Goal: Communication & Community: Answer question/provide support

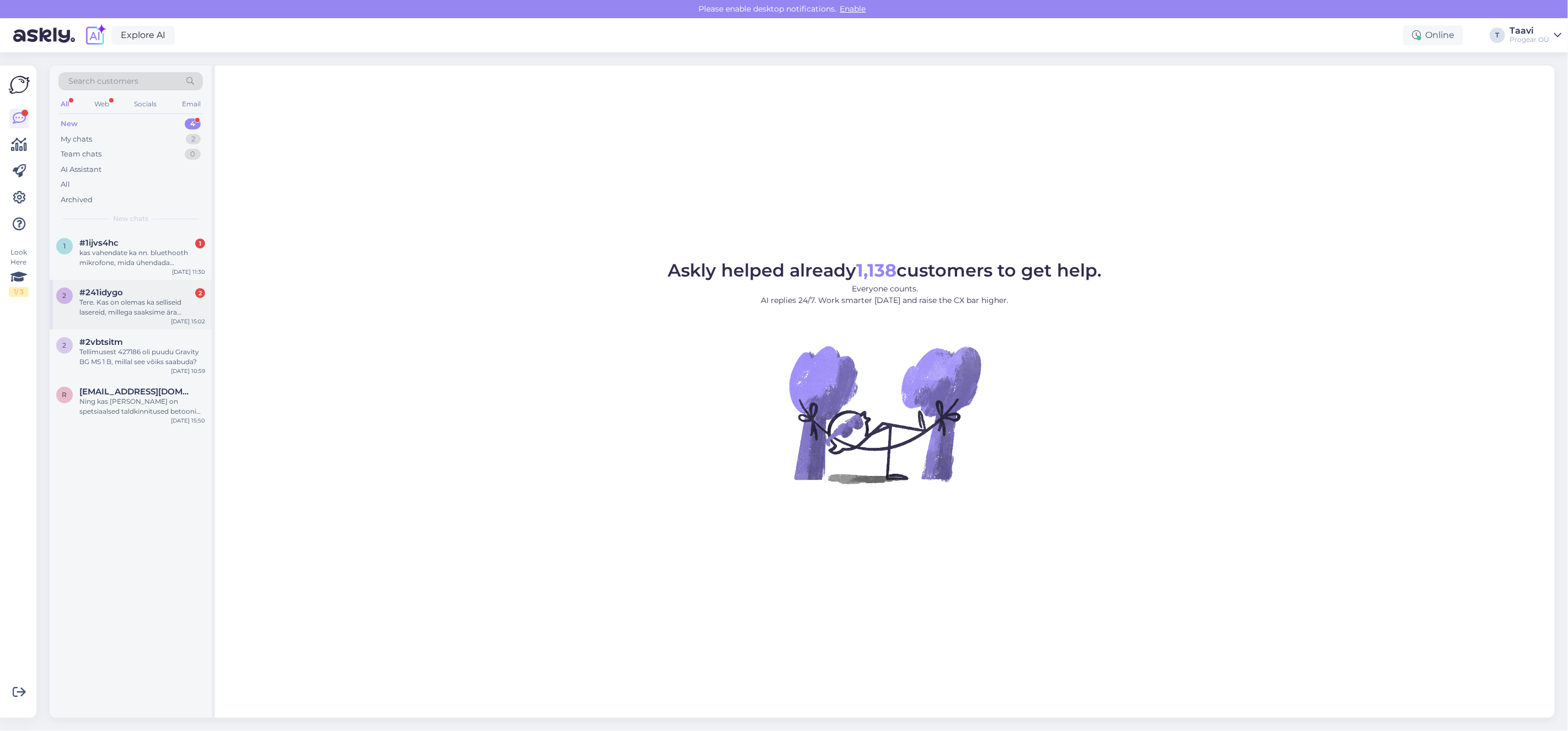
drag, startPoint x: 145, startPoint y: 320, endPoint x: 188, endPoint y: 325, distance: 43.3
click at [146, 320] on div "2 #241idygo 2 Tere. Kas on olemas ka selliseid lasereid, millega saaksime ära v…" at bounding box center [130, 304] width 162 height 49
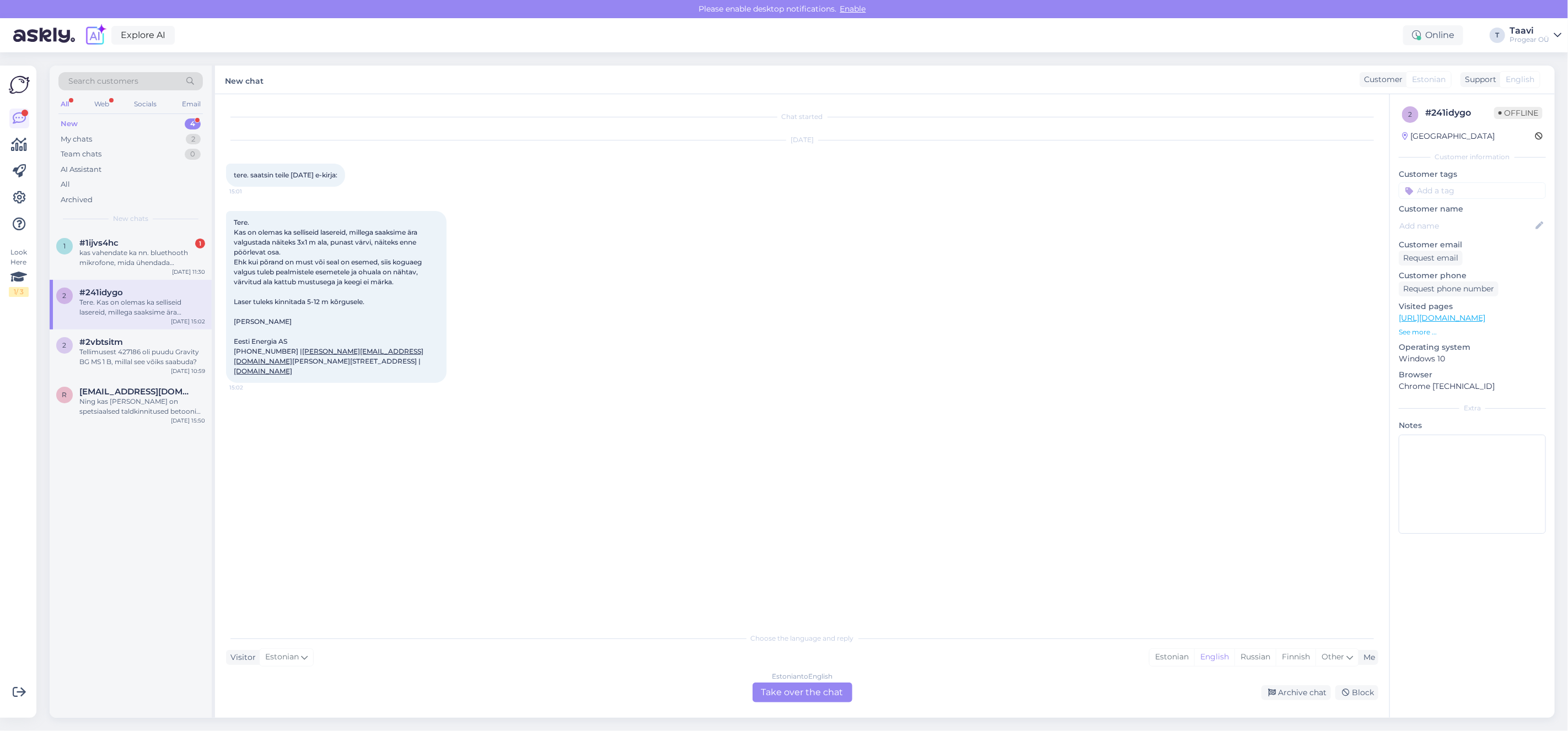
click at [798, 689] on div "Estonian to English Take over the chat" at bounding box center [802, 692] width 100 height 20
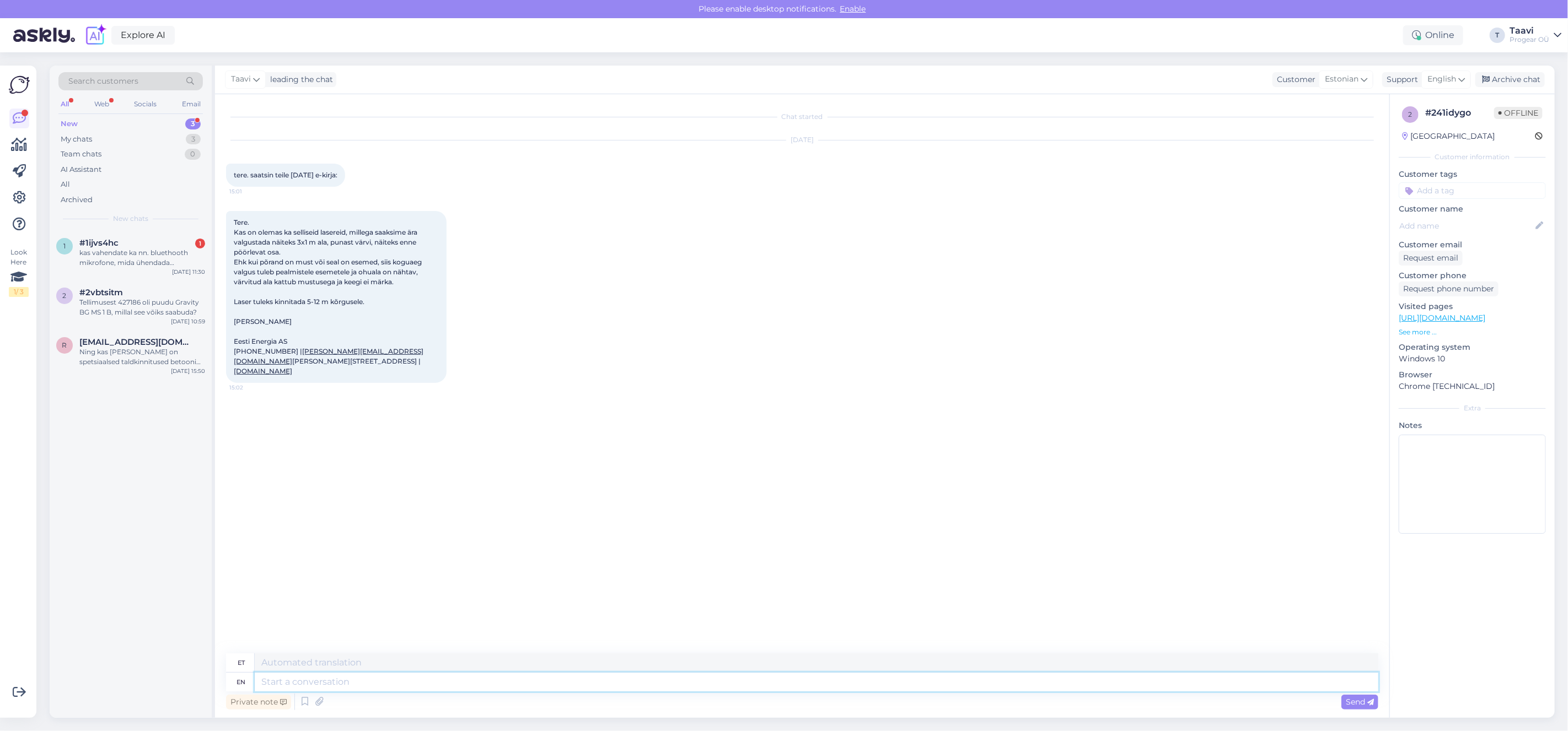
click at [285, 681] on textarea at bounding box center [816, 682] width 1123 height 19
type textarea "Tere"
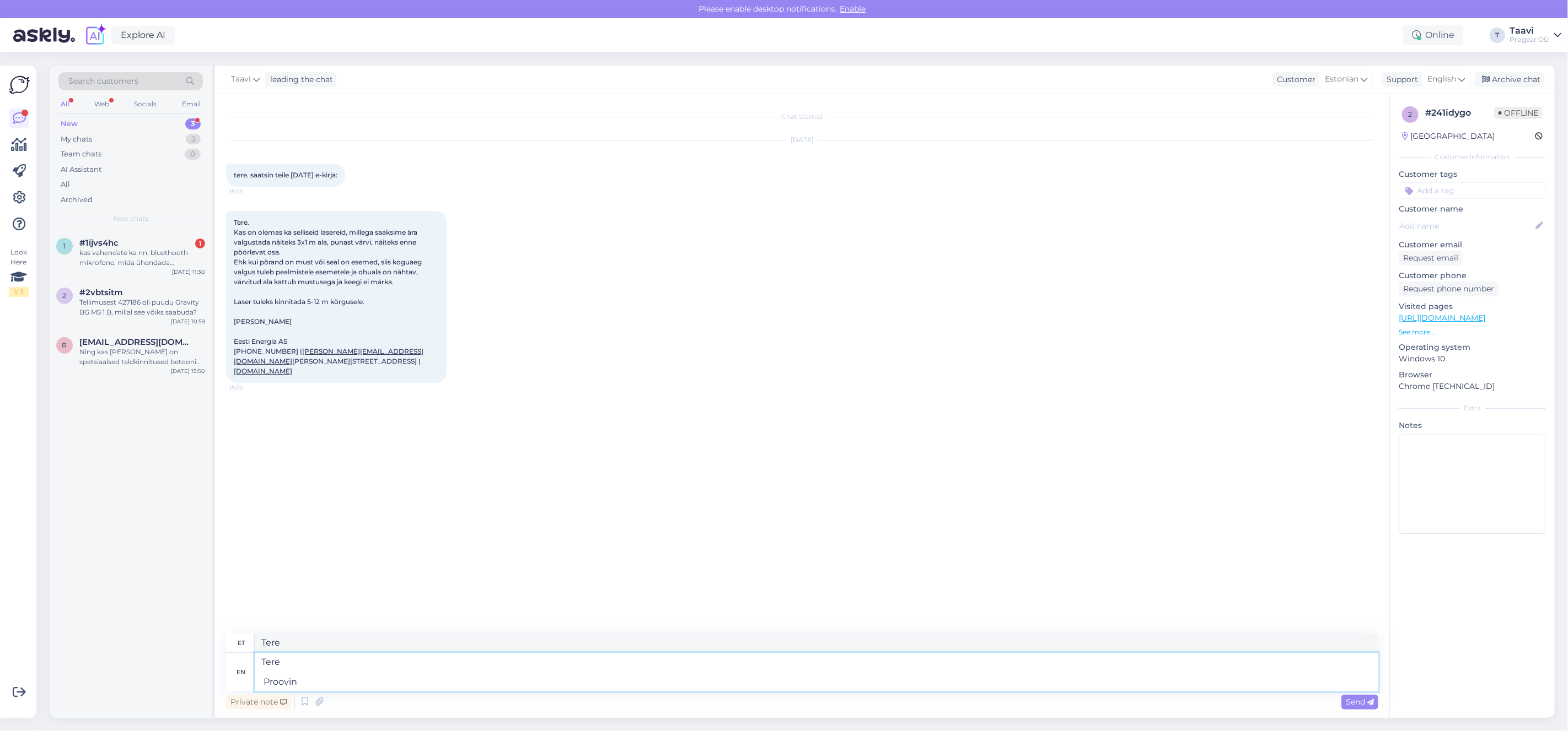
type textarea "Tere Proovin"
type textarea "Tere"
type textarea "Tere Otseselt e"
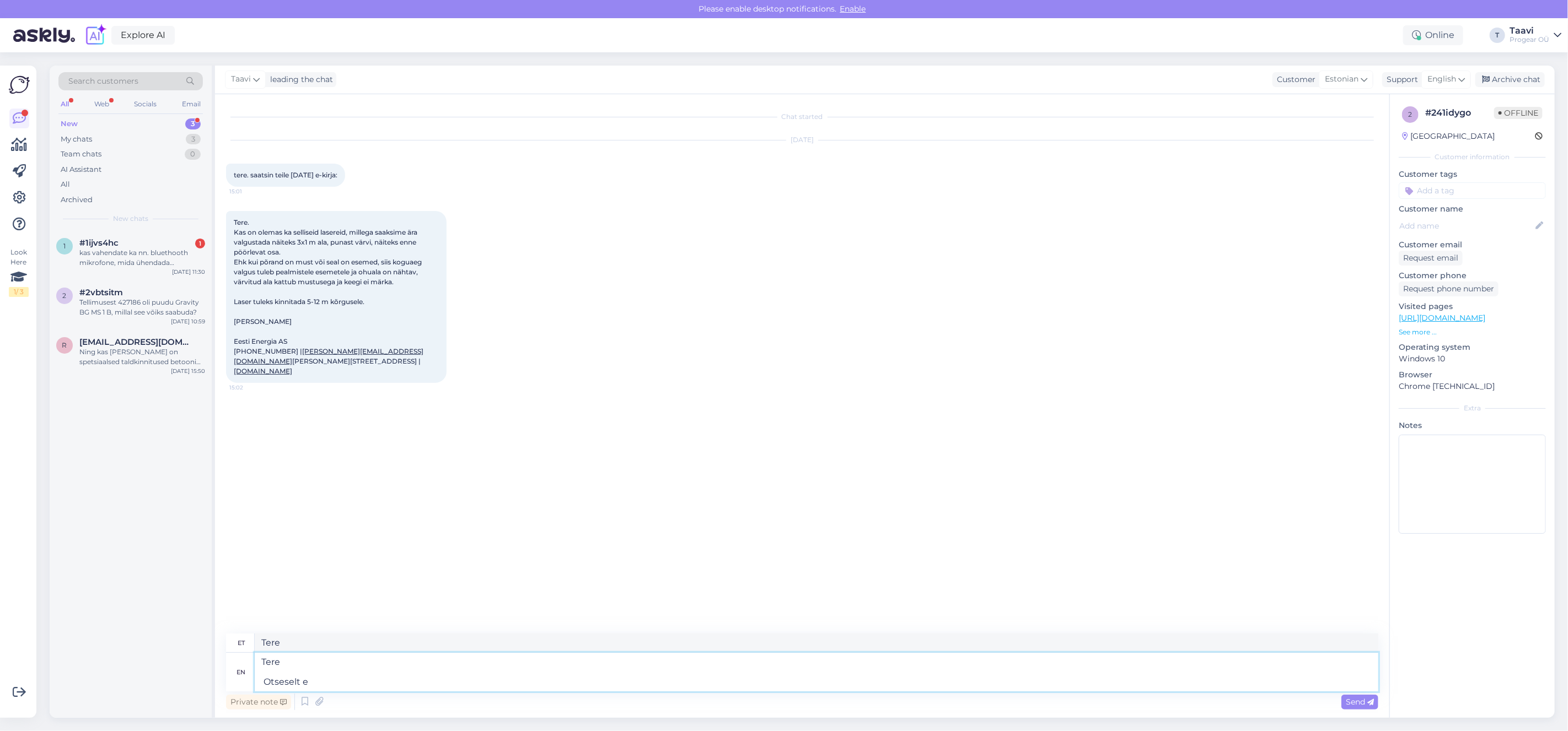
type textarea "Tere Otseselt"
type textarea "Tere Otseselt ei"
type textarea "Tere Otseselt ei ole"
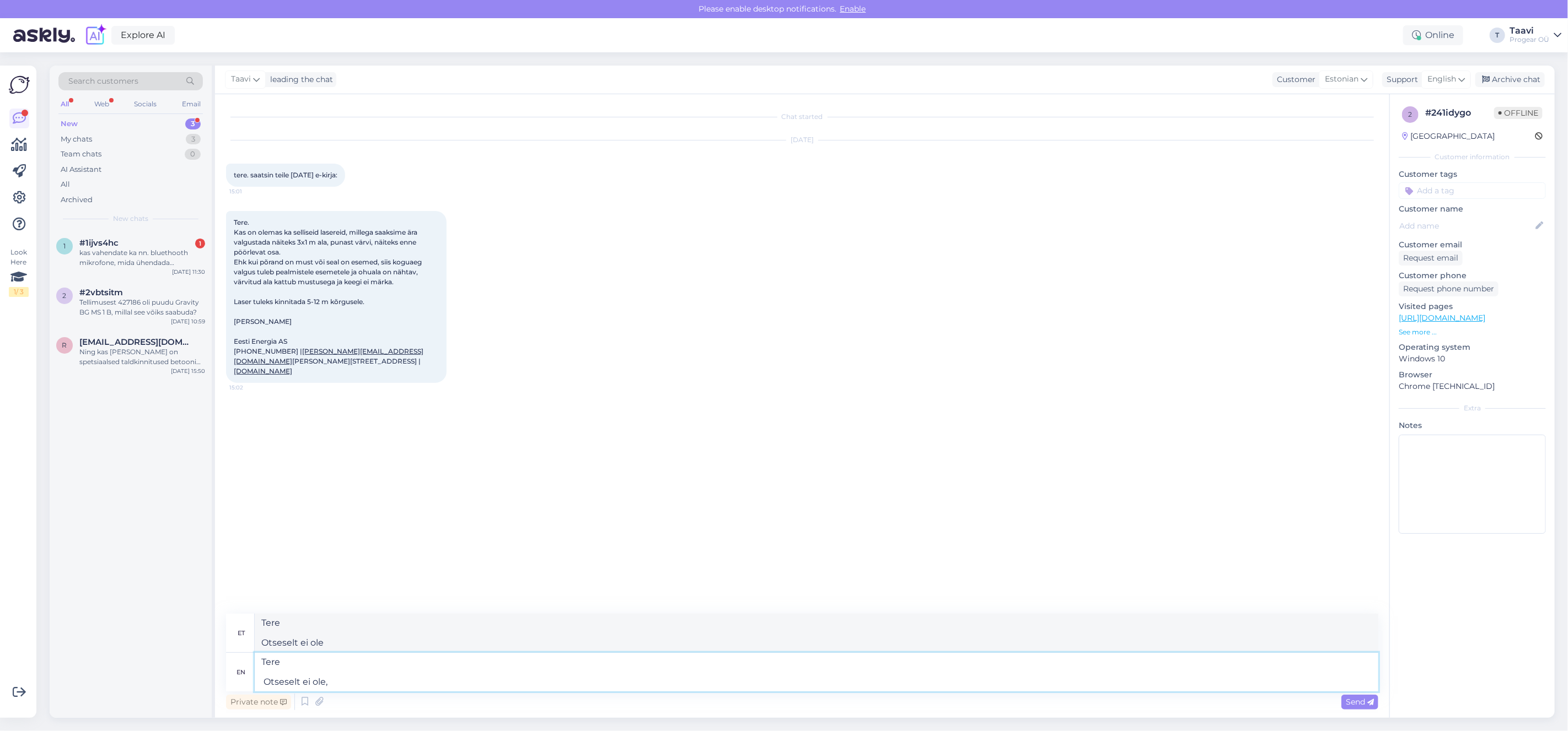
type textarea "Tere Otseselt ei ole, a"
type textarea "Tere Otseselt ei ole,"
type textarea "Tere Otseselt ei ole"
type textarea "Tere Otseselt ei ole aga p"
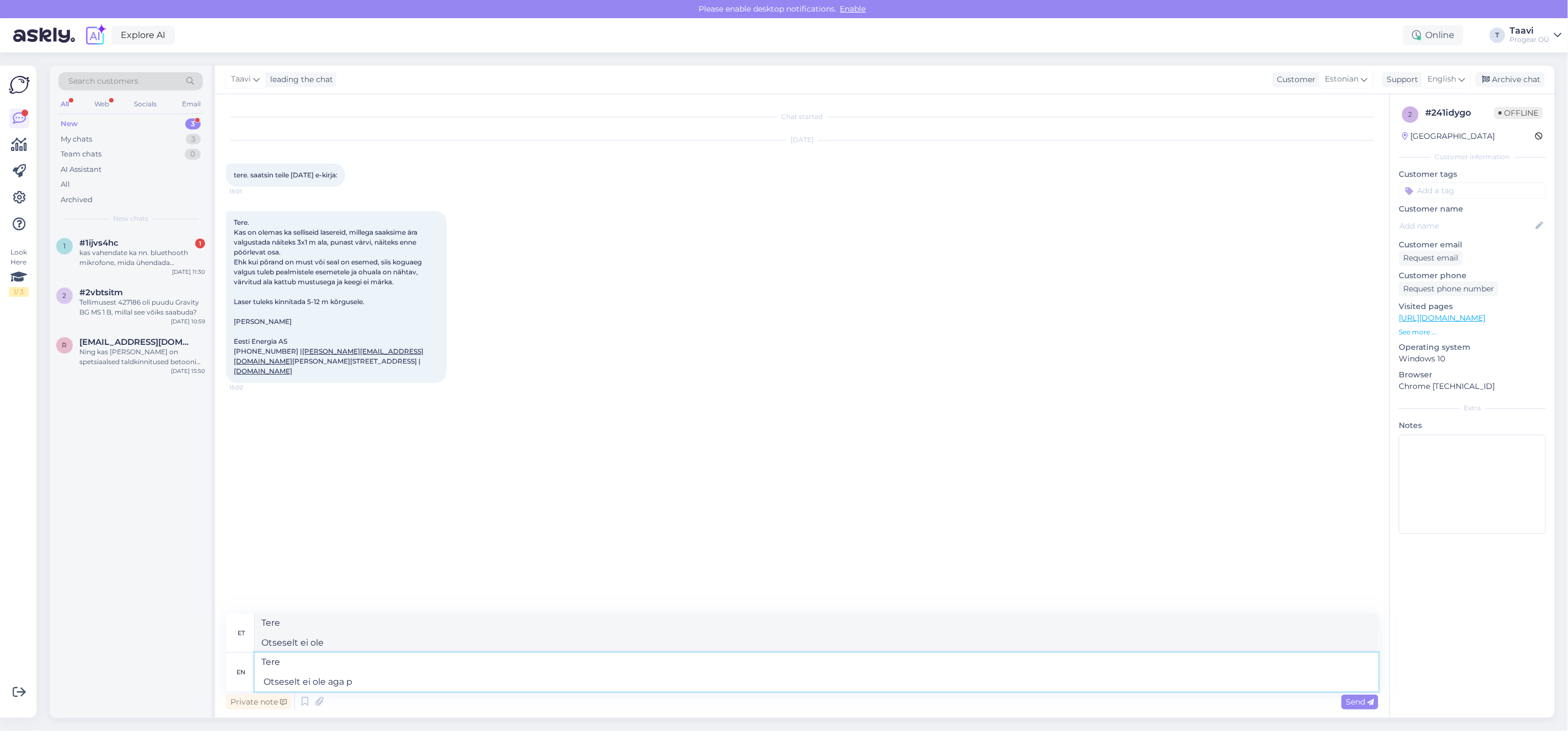
type textarea "Tere Otseselt ei ole aga"
type textarea "Tere Otseselt ei ole aga proovin u"
type textarea "Tere Otseselt ei ole aga proovin"
type textarea "Tere Otseselt ei ole aga proovin uurida"
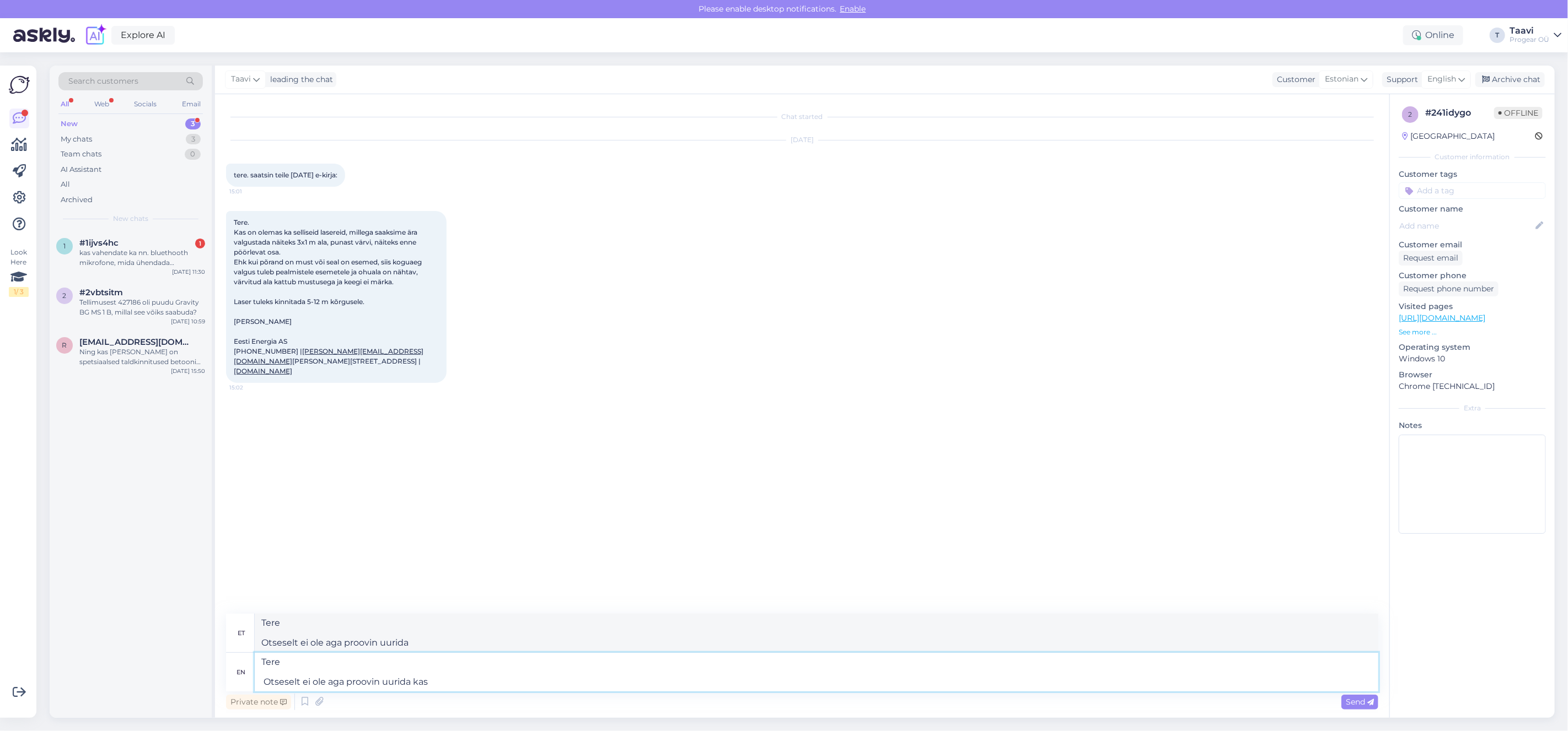
type textarea "Tere Otseselt ei ole aga proovin uurida kas"
type textarea "Tere Otseselt ei ole aga proovin uurida kas dd"
type textarea "Tere Otseselt ei ole aga proovin uurida kas"
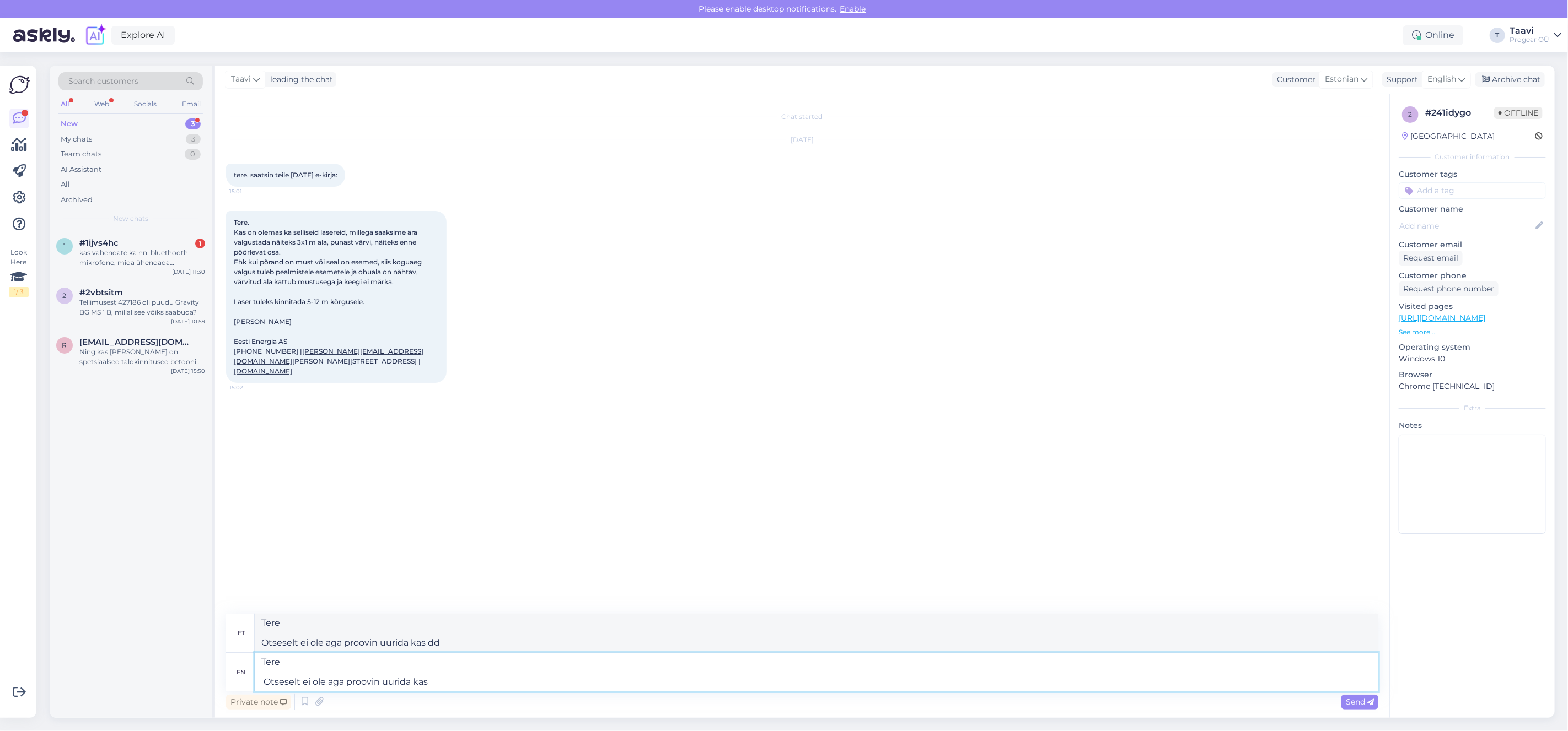
type textarea "Tere Otseselt ei ole aga proovin uurida kas"
type textarea "Tere Otseselt ei ole aga proovin uurida kas mõnel"
type textarea "Tere Otseselt ei ole aga proovin uurida kas mõnel tarnijal o"
type textarea "Tere Otseselt ei ole aga proovin uurida kas mõnel tarnijal"
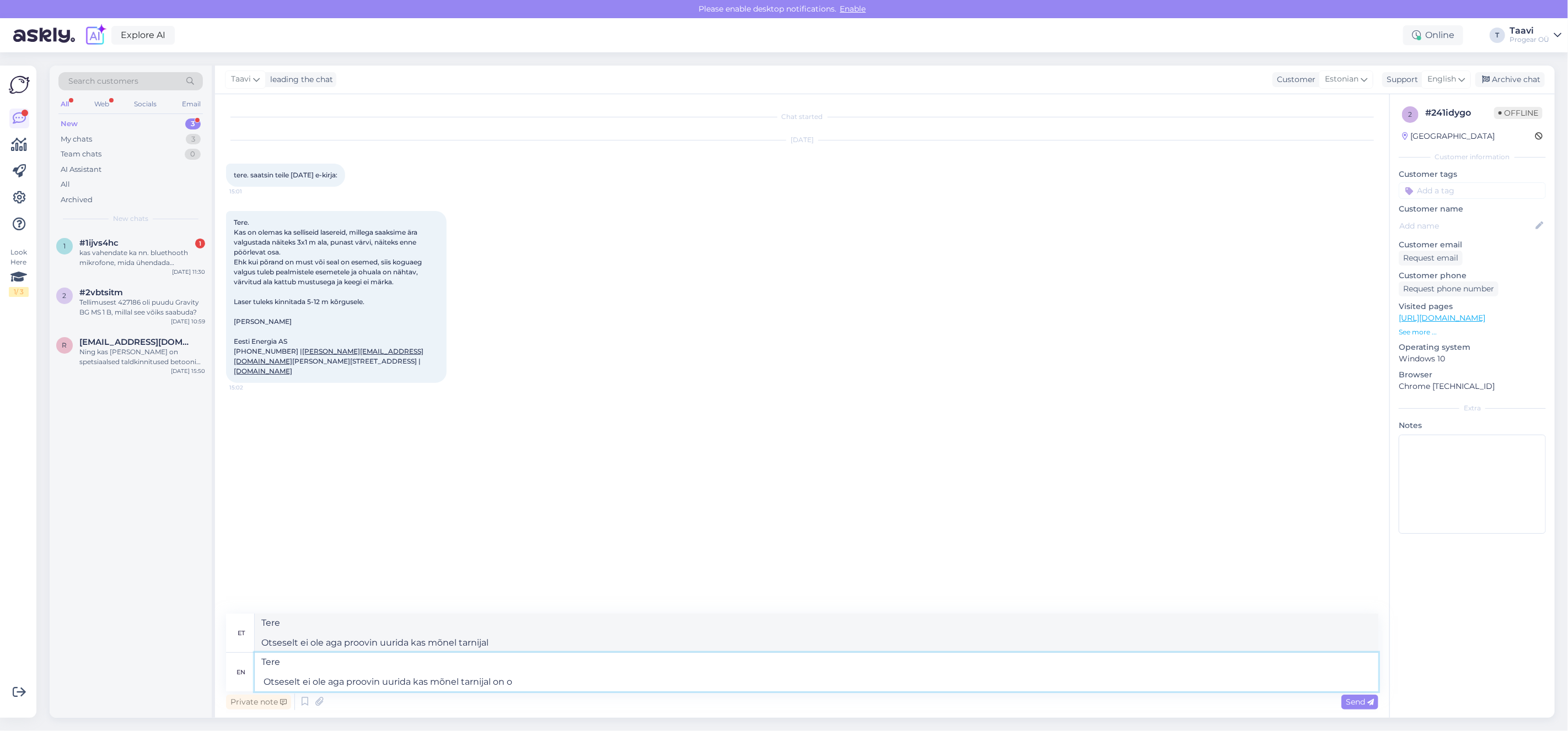
type textarea "Tere Otseselt ei ole aga proovin uurida kas mõnel tarnijal on ol"
type textarea "Tere Otseselt ei ole aga proovin uurida kas mõnel tarnijal on"
type textarea "Tere Otseselt ei ole aga proovin uurida kas mõnel tarnijal on olemas s"
type textarea "Tere Otseselt ei ole aga proovin uurida kas mõnel tarnijal on olemas"
type textarea "Tere Otseselt ei ole aga proovin uurida kas mõnel tarnijal on olemas sellist"
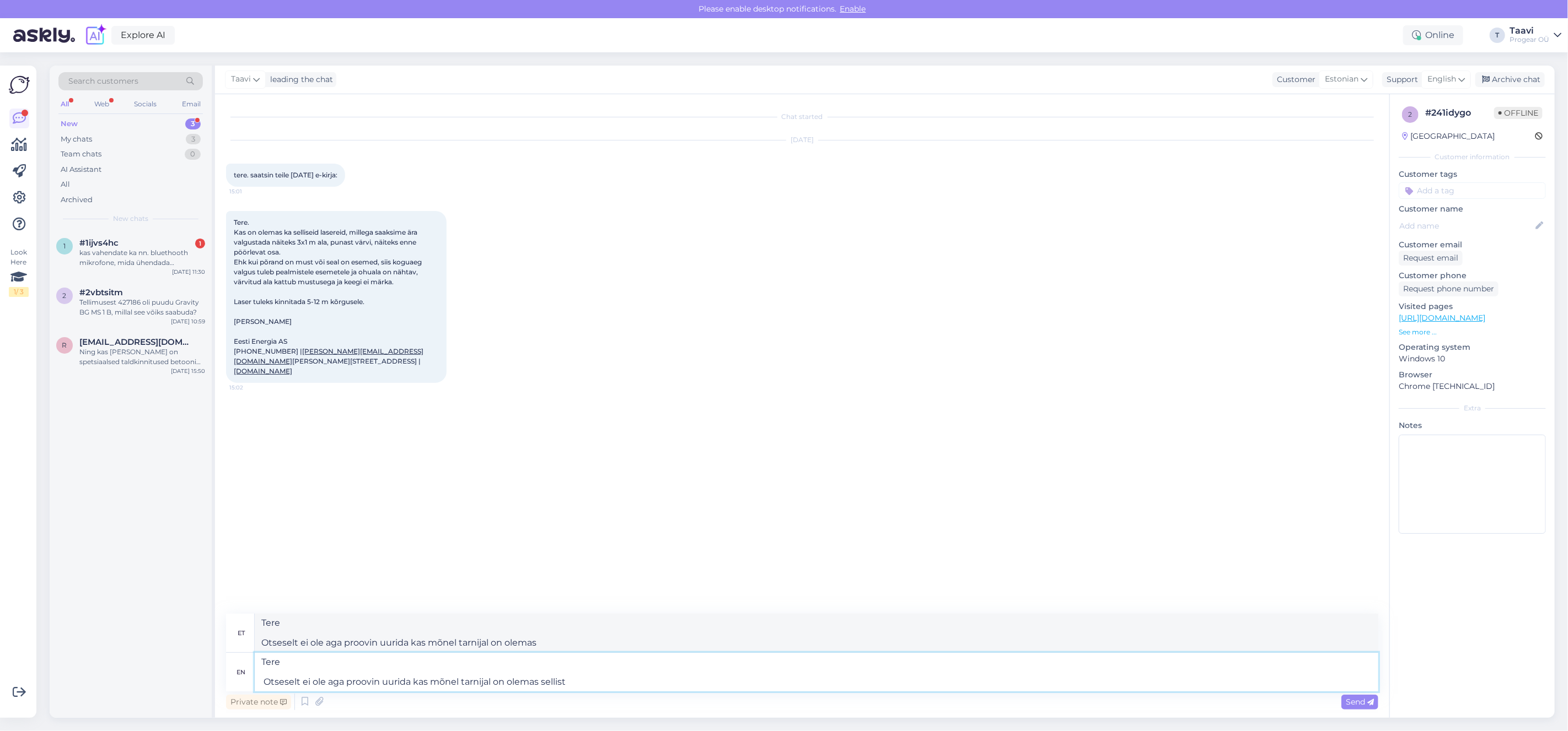
type textarea "Tere Otseselt ei ole aga proovin uurida kas mõnel tarnijal on olemas sellist"
type textarea "Tere Otseselt ei ole aga proovin uurida kas mõnel tarnijal on olemas sellist."
type textarea "Tere Otseselt ei ole aga proovin uurida kas mõnel tarnijal on olemas sellist"
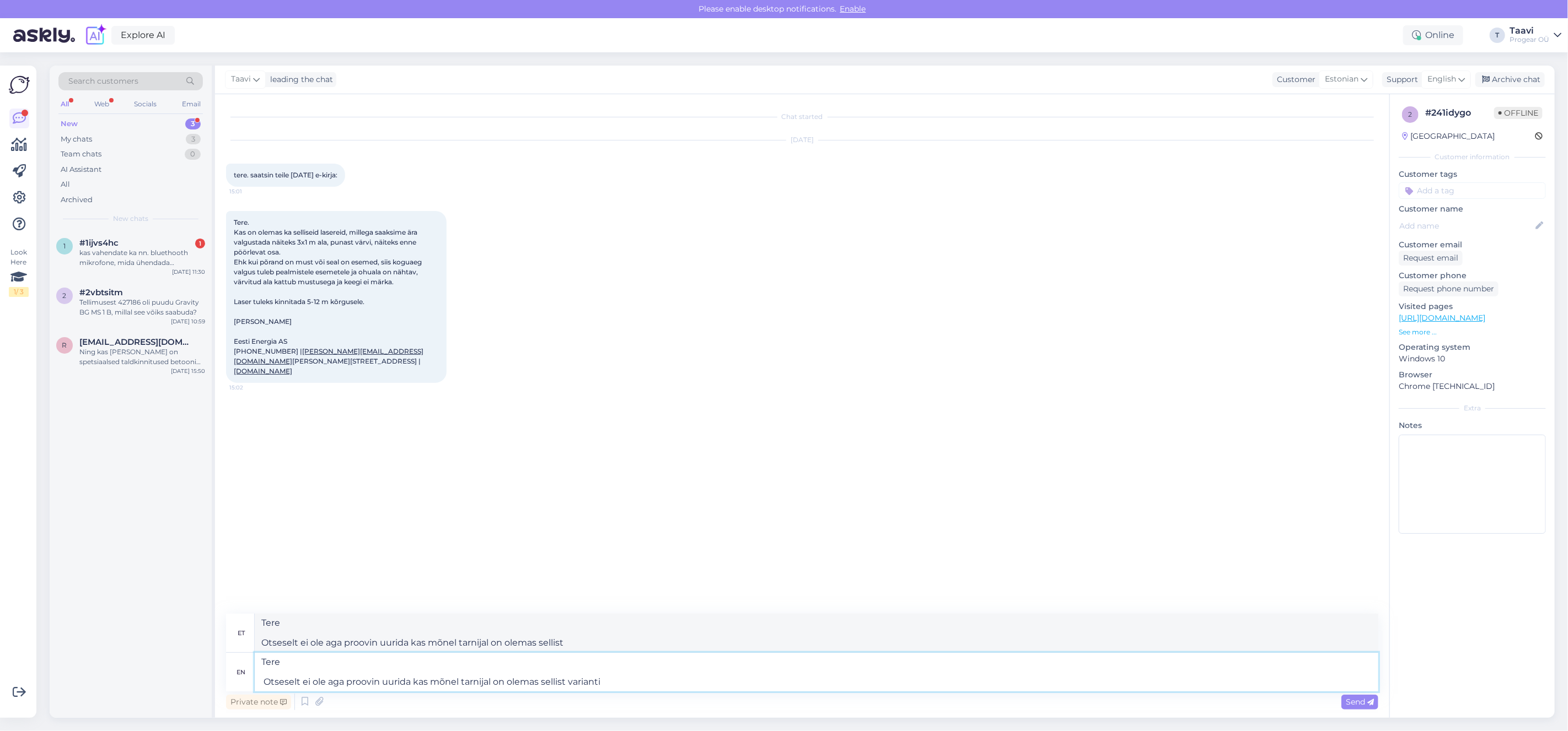
type textarea "Tere Otseselt ei ole aga proovin uurida kas mõnel tarnijal on olemas sellist va…"
click at [1352, 703] on span "Send" at bounding box center [1359, 702] width 28 height 10
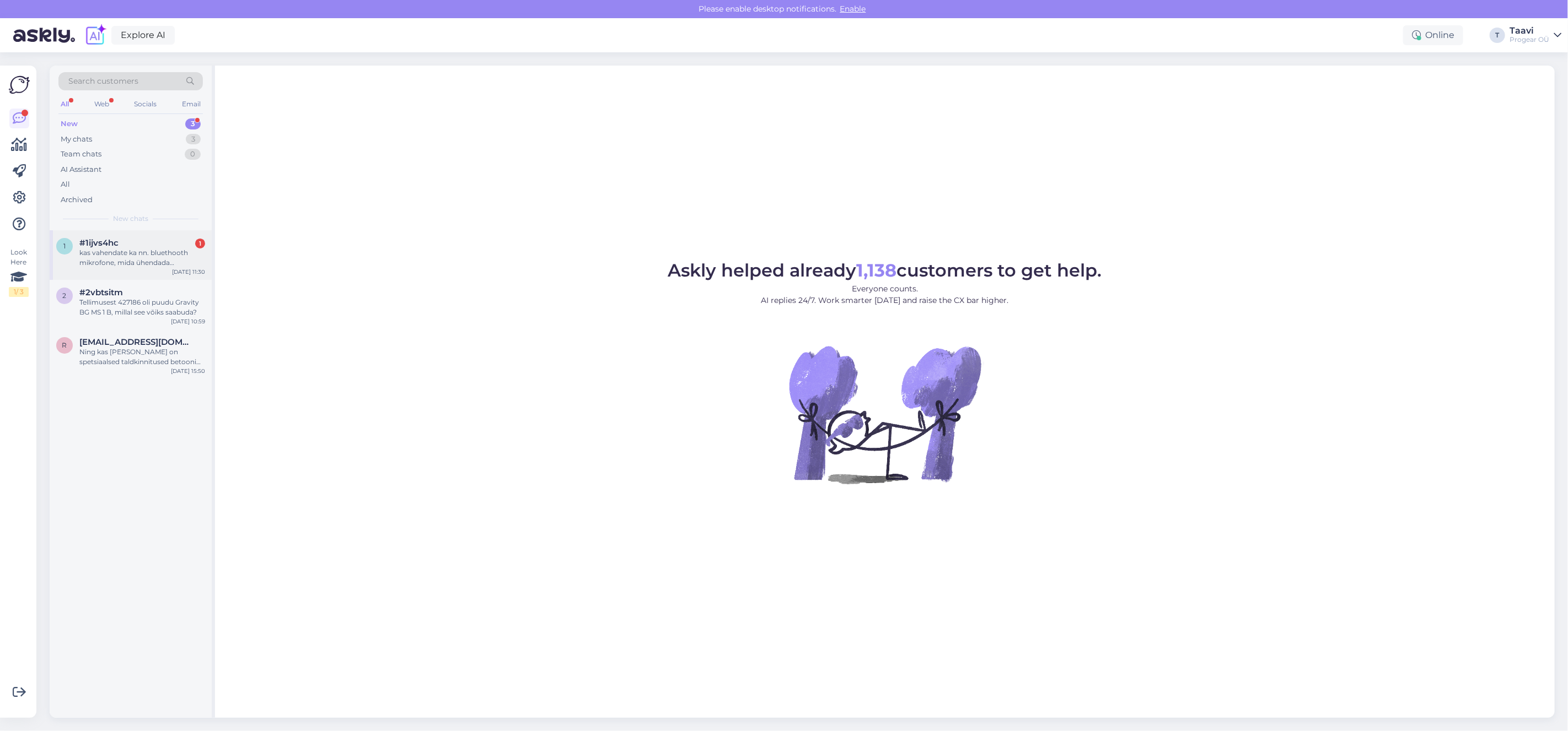
click at [132, 245] on div "#1ijvs4hc 1" at bounding box center [142, 243] width 125 height 10
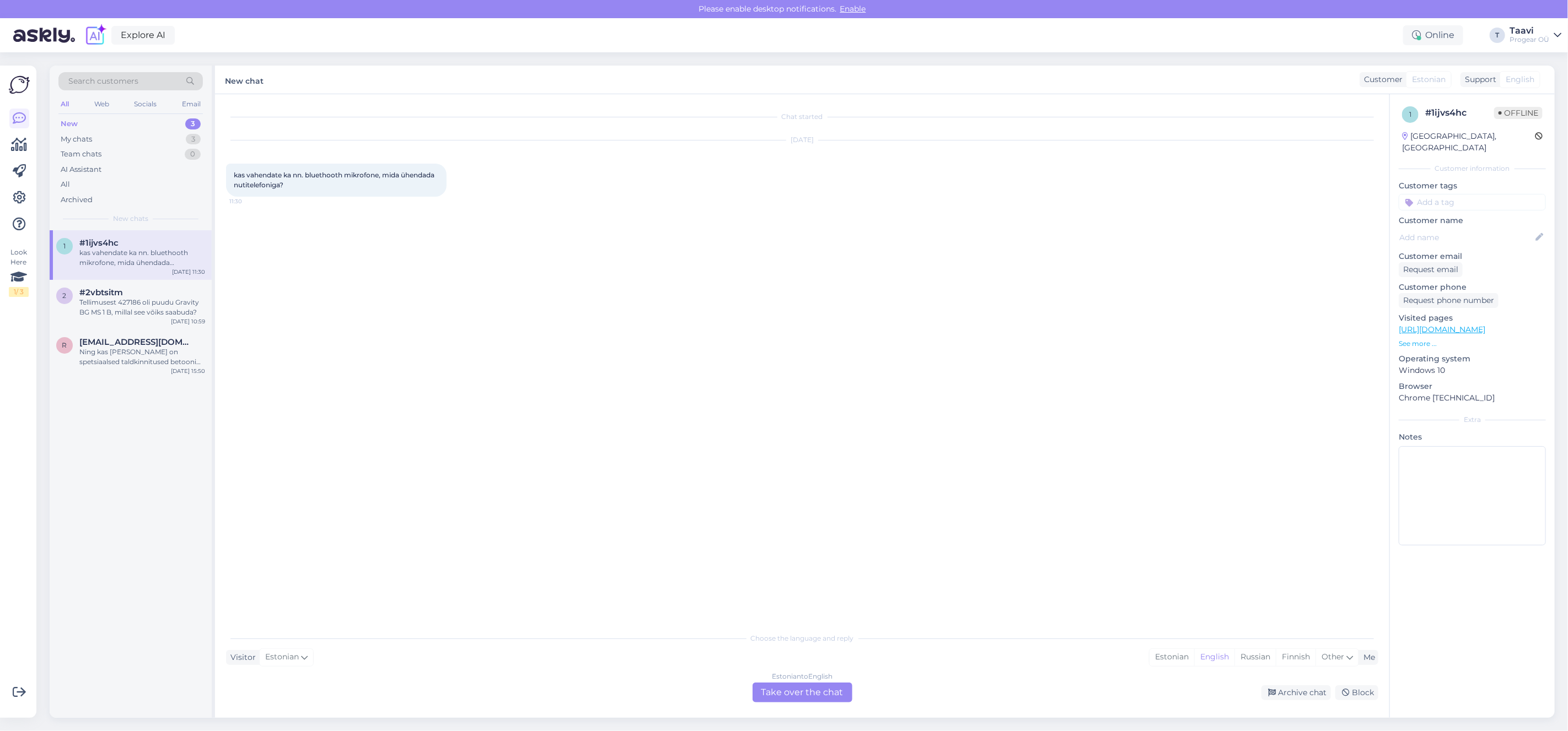
click at [796, 696] on div "Estonian to English Take over the chat" at bounding box center [802, 692] width 100 height 20
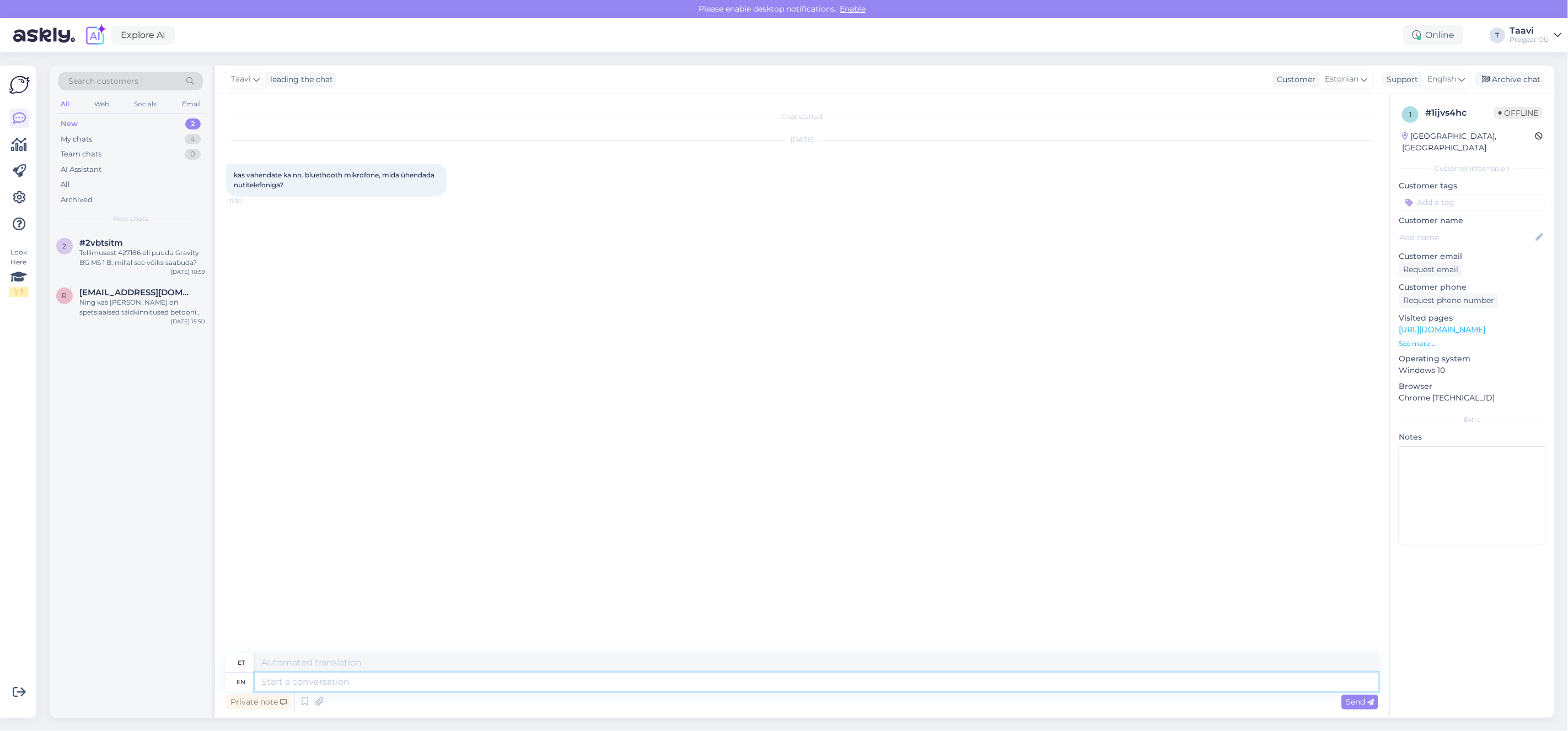
click at [353, 686] on textarea at bounding box center [816, 682] width 1123 height 19
type textarea "t"
type textarea "Tere"
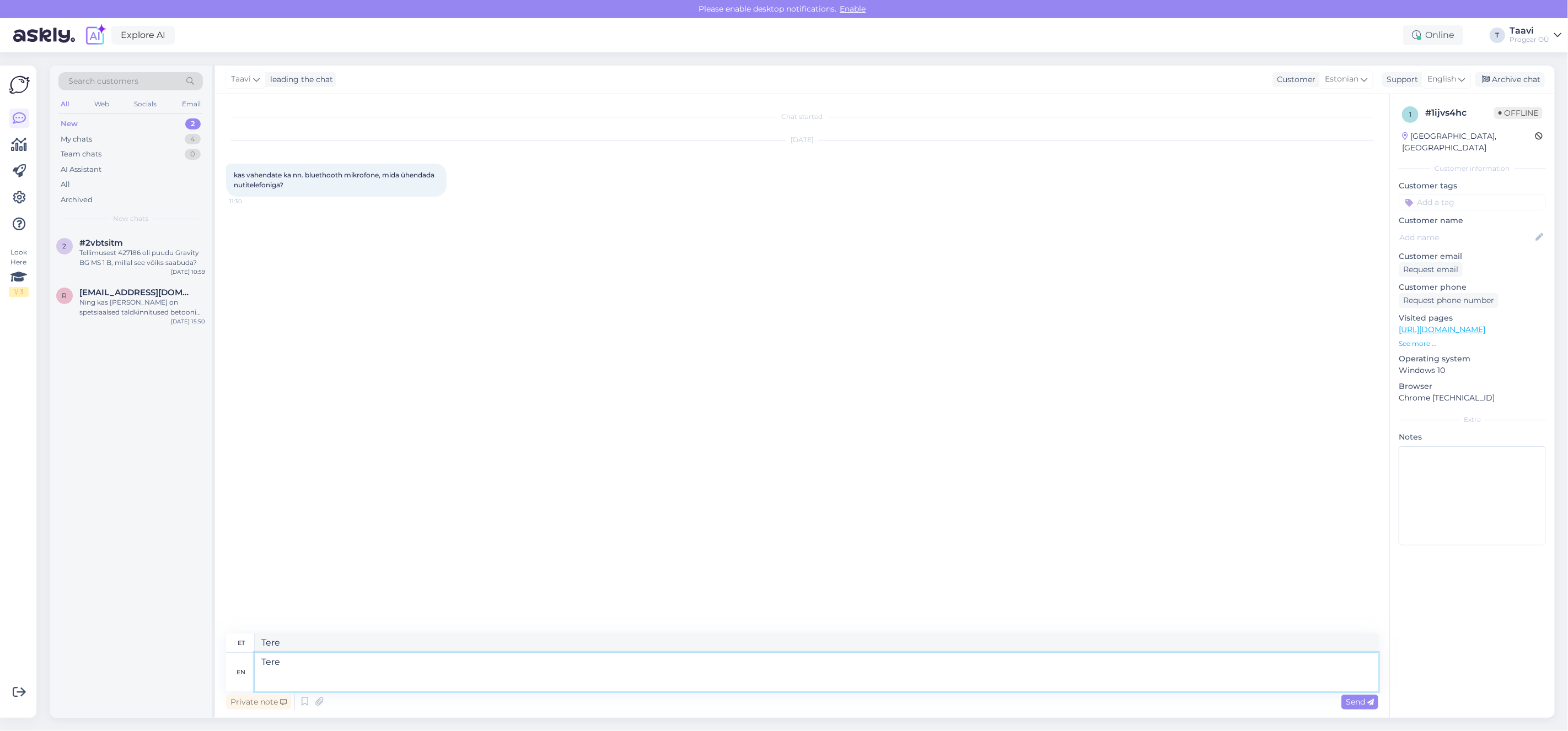
paste textarea "https://www.progear.ee/rode-wireless-micro-usb-c-black"
type textarea "Tere https://www.progear.ee/rode-wireless-micro-usb-c-black"
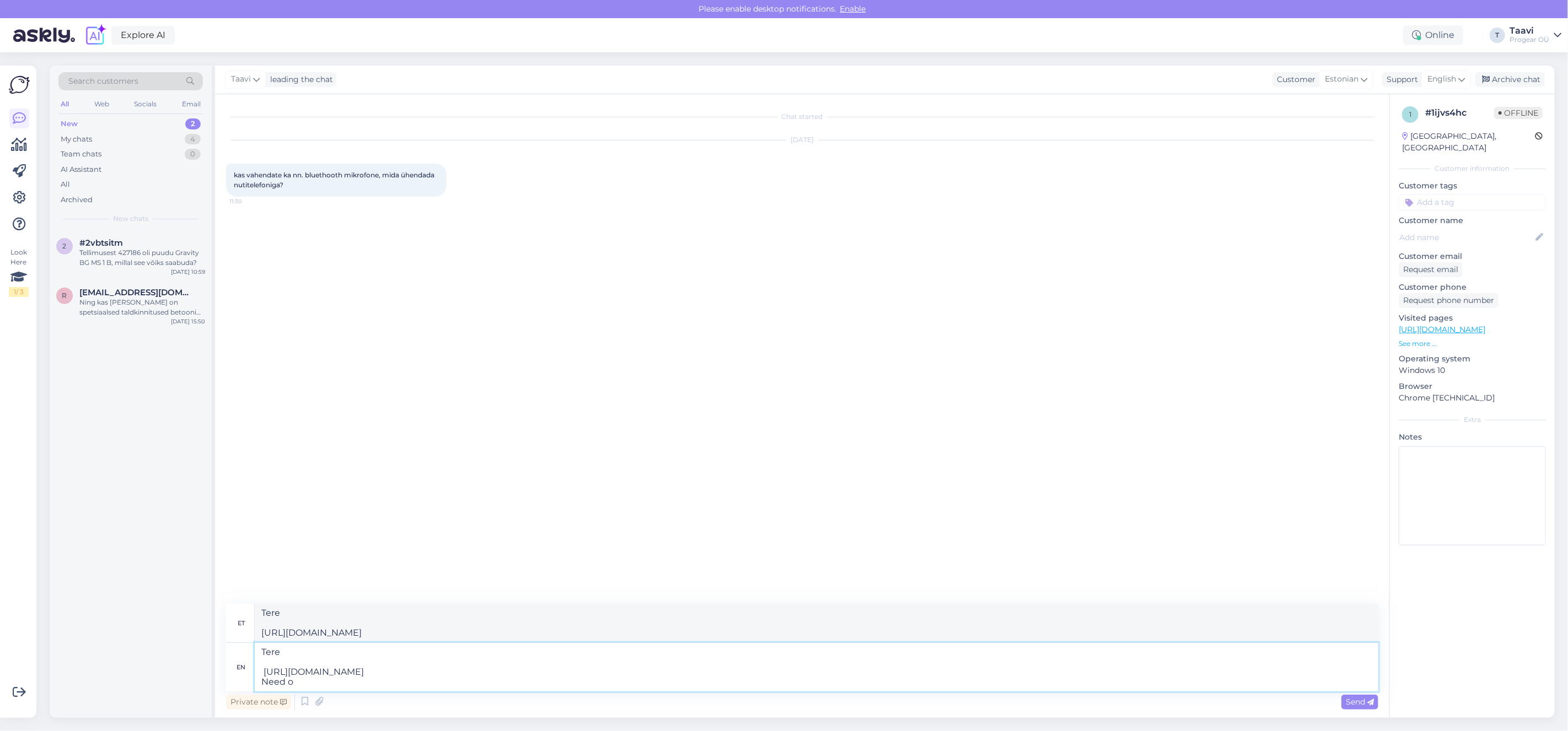
type textarea "Tere https://www.progear.ee/rode-wireless-micro-usb-c-black Need on"
type textarea "Tere https://www.progear.ee/rode-wireless-micro-usb-c-black Vajad"
type textarea "Tere https://www.progear.ee/rode-wireless-micro-usb-c-black Need on m"
type textarea "Tere https://www.progear.ee/rode-wireless-micro-usb-c-black Vajan edasi"
type textarea "Tere https://www.progear.ee/rode-wireless-micro-usb-c-black Need on mõeldud"
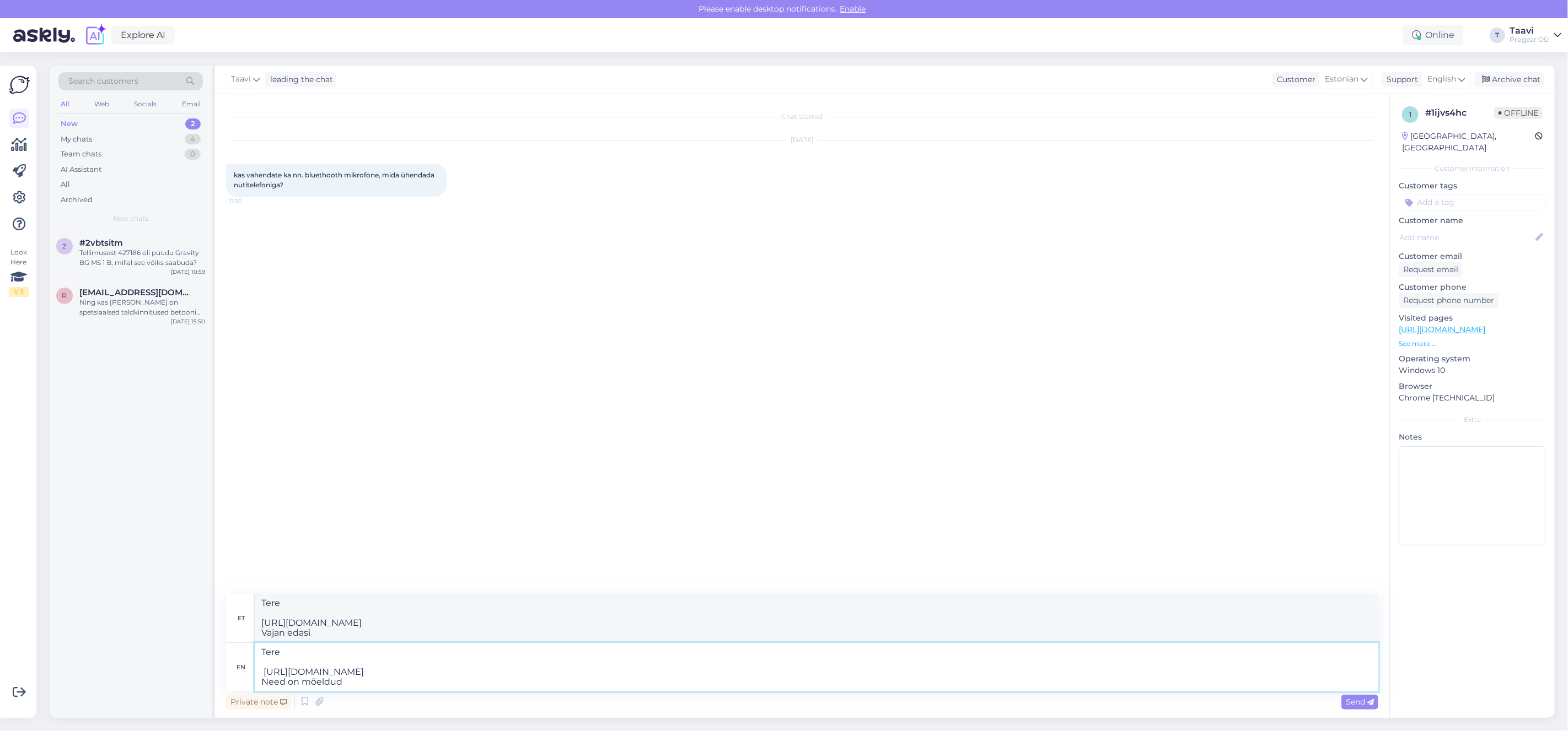
type textarea "Tere https://www.progear.ee/rode-wireless-micro-usb-c-black Need on mõeldud"
type textarea "Tere https://www.progear.ee/rode-wireless-micro-usb-c-black Need on mõeldud tel…"
type textarea "Tere https://www.progear.ee/rode-wireless-micro-usb-c-black Vaja on mõeldud tel…"
type textarea "Tere https://www.progear.ee/rode-wireless-micro-usb-c-black Need on mõeldud tel…"
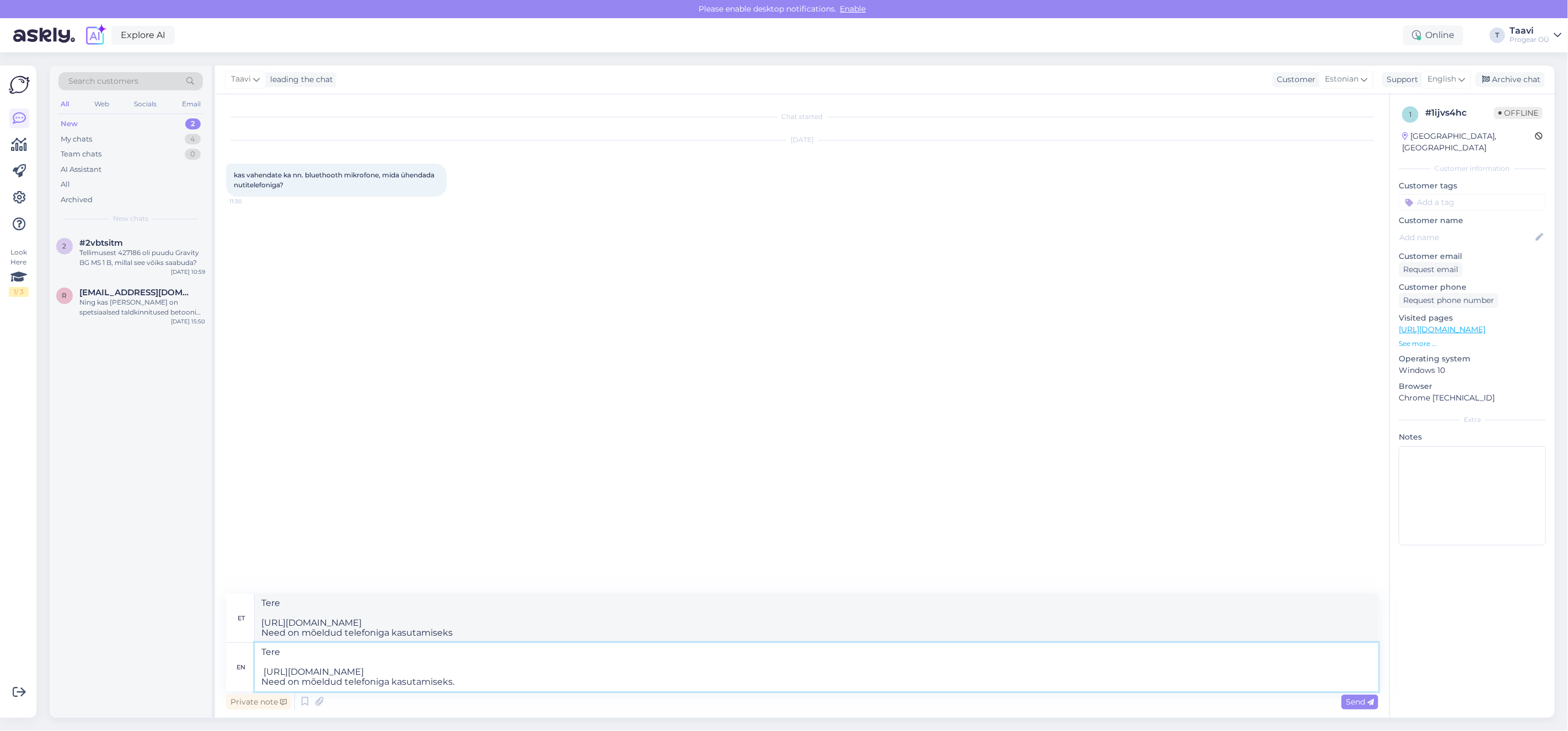
type textarea "Tere https://www.progear.ee/rode-wireless-micro-usb-c-black Need on mõeldud tel…"
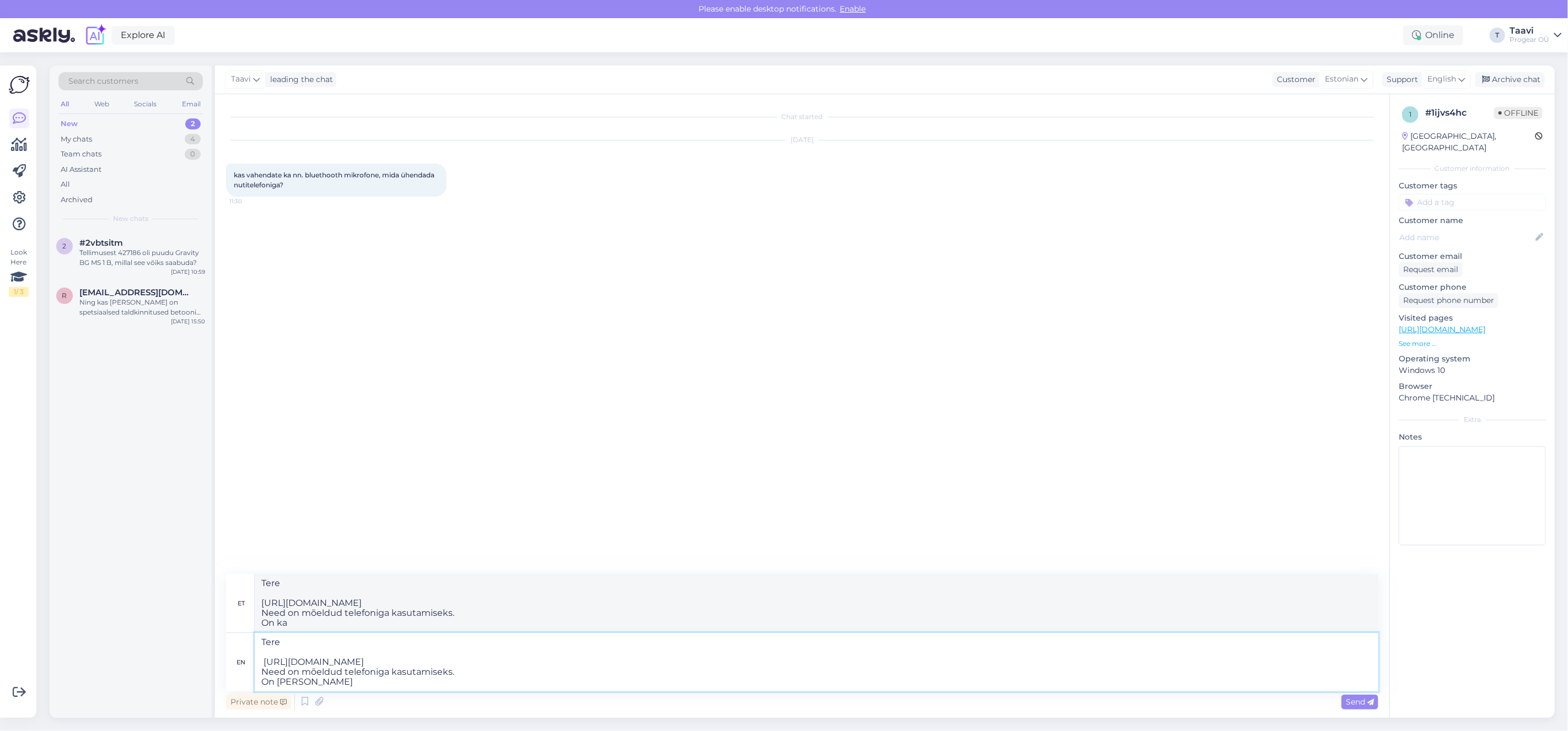
type textarea "Tere https://www.progear.ee/rode-wireless-micro-usb-c-black Need on mõeldud tel…"
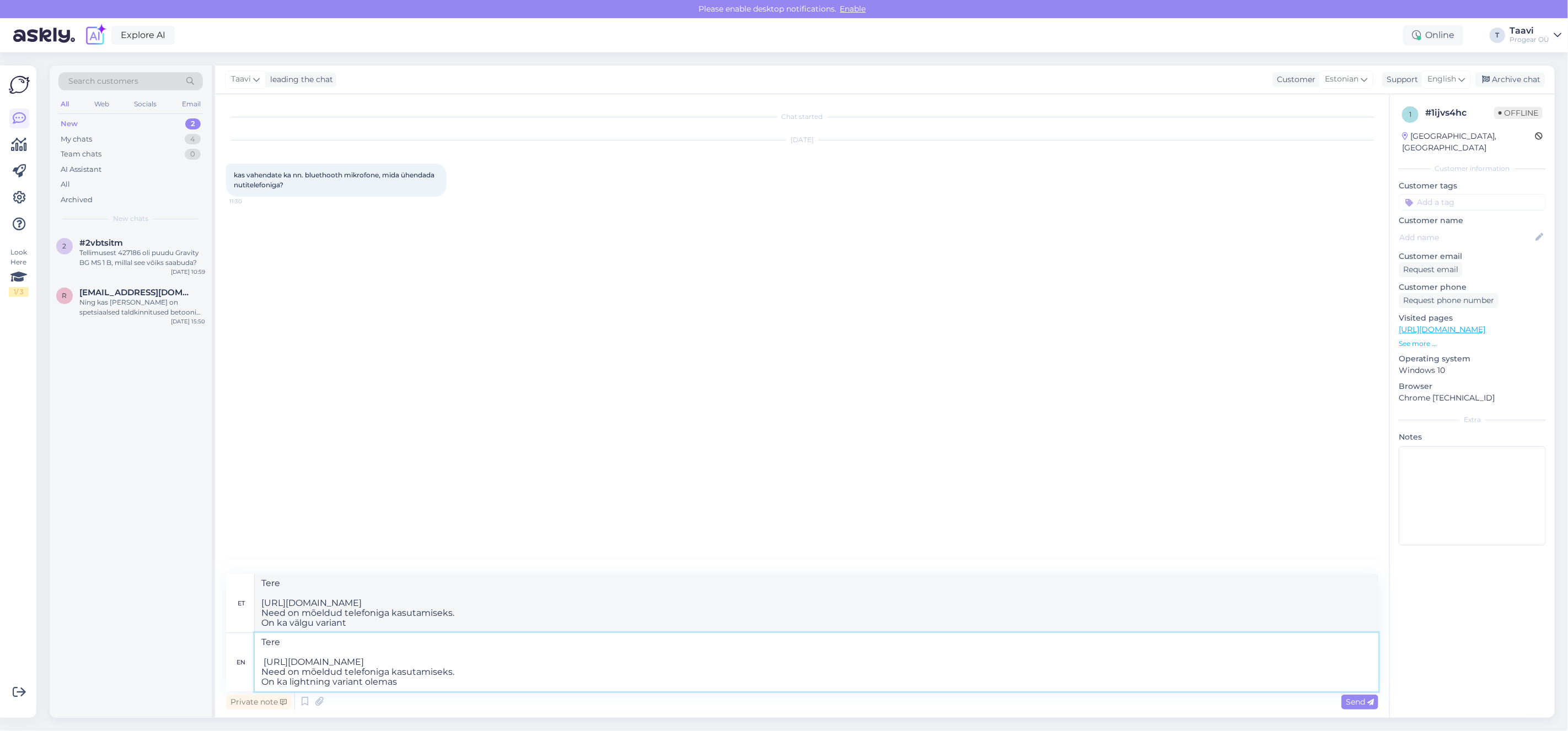
type textarea "Tere https://www.progear.ee/rode-wireless-micro-usb-c-black Need on mõeldud tel…"
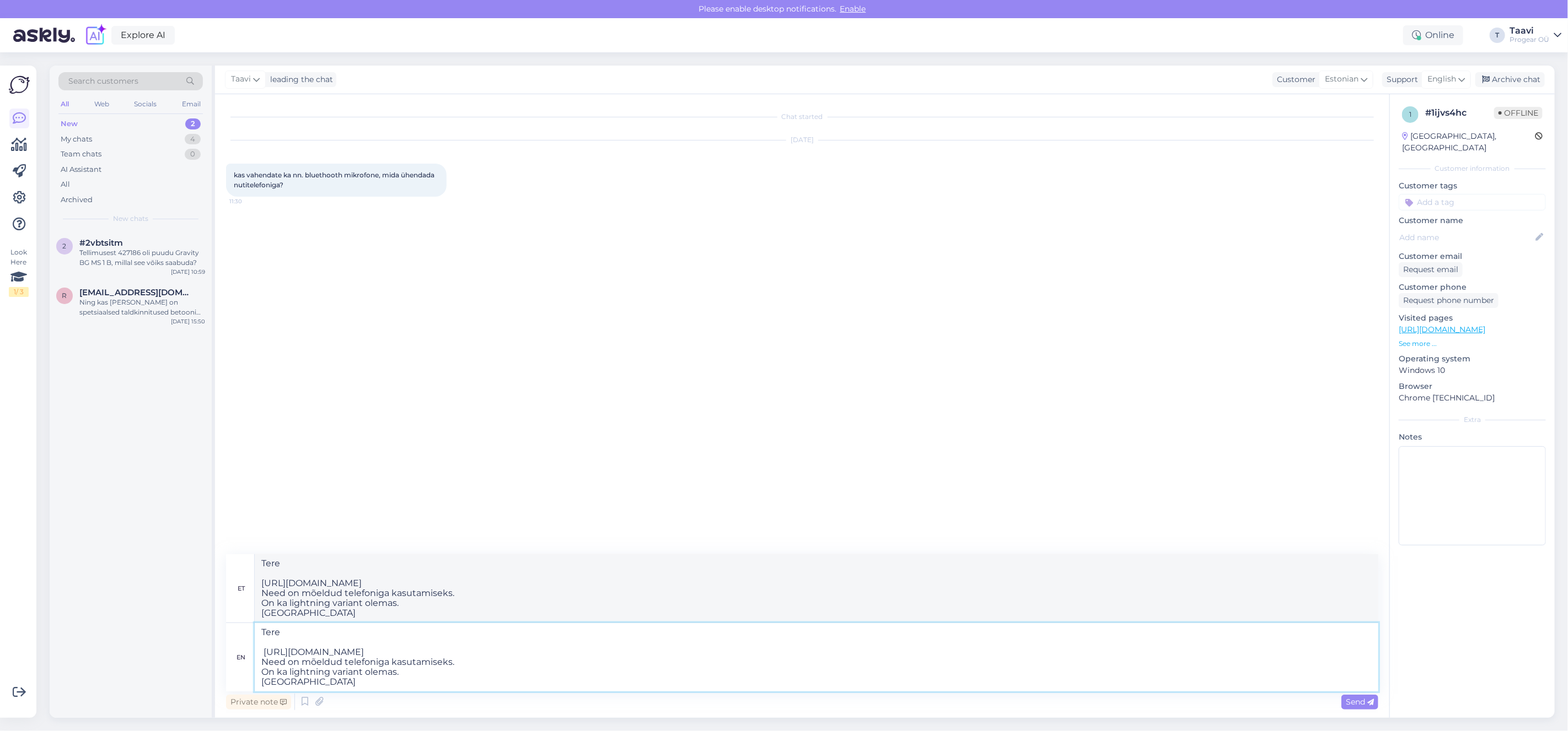
type textarea "Tere https://www.progear.ee/rode-wireless-micro-usb-c-black Need on mõeldud tel…"
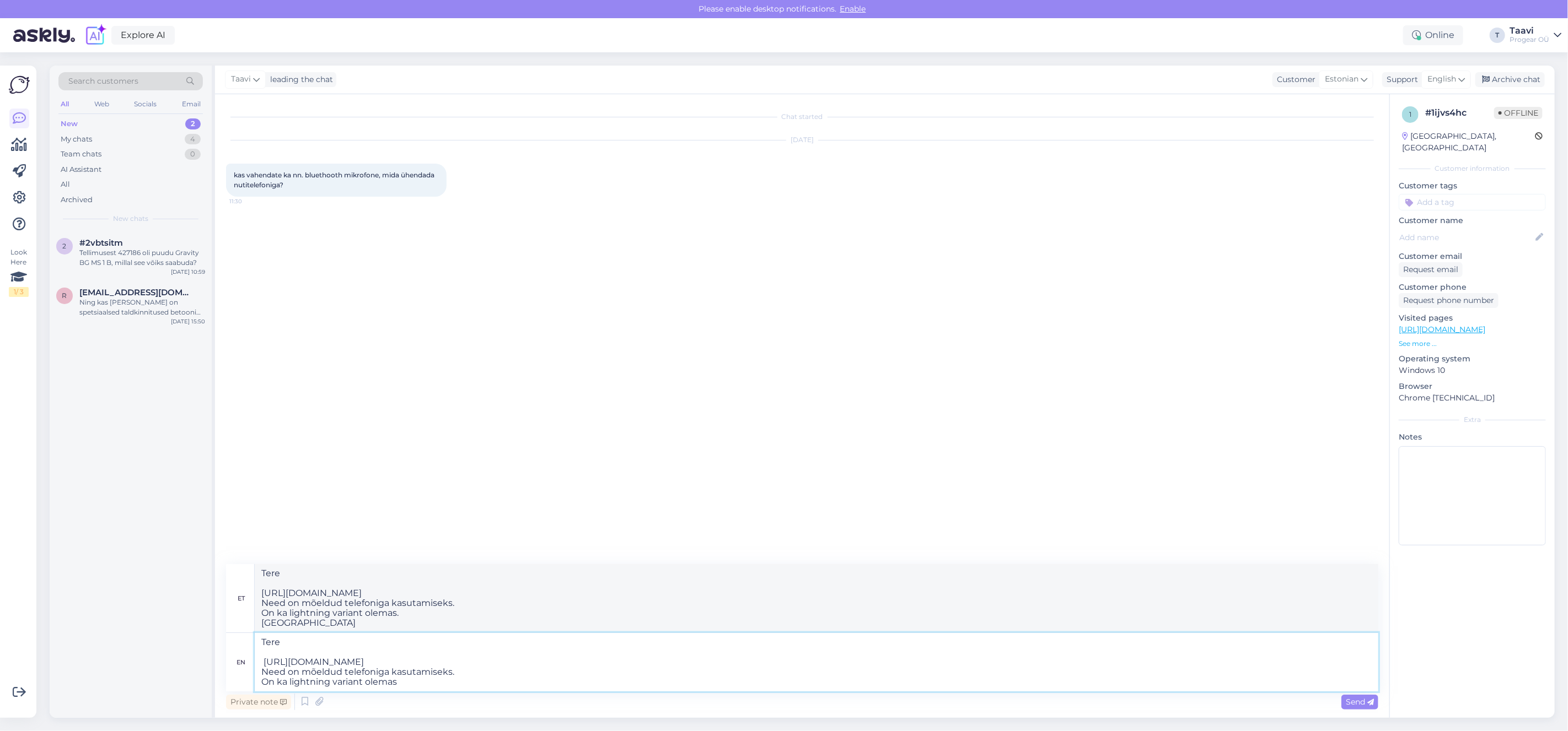
type textarea "Tere https://www.progear.ee/rode-wireless-micro-usb-c-black Need on mõeldud tel…"
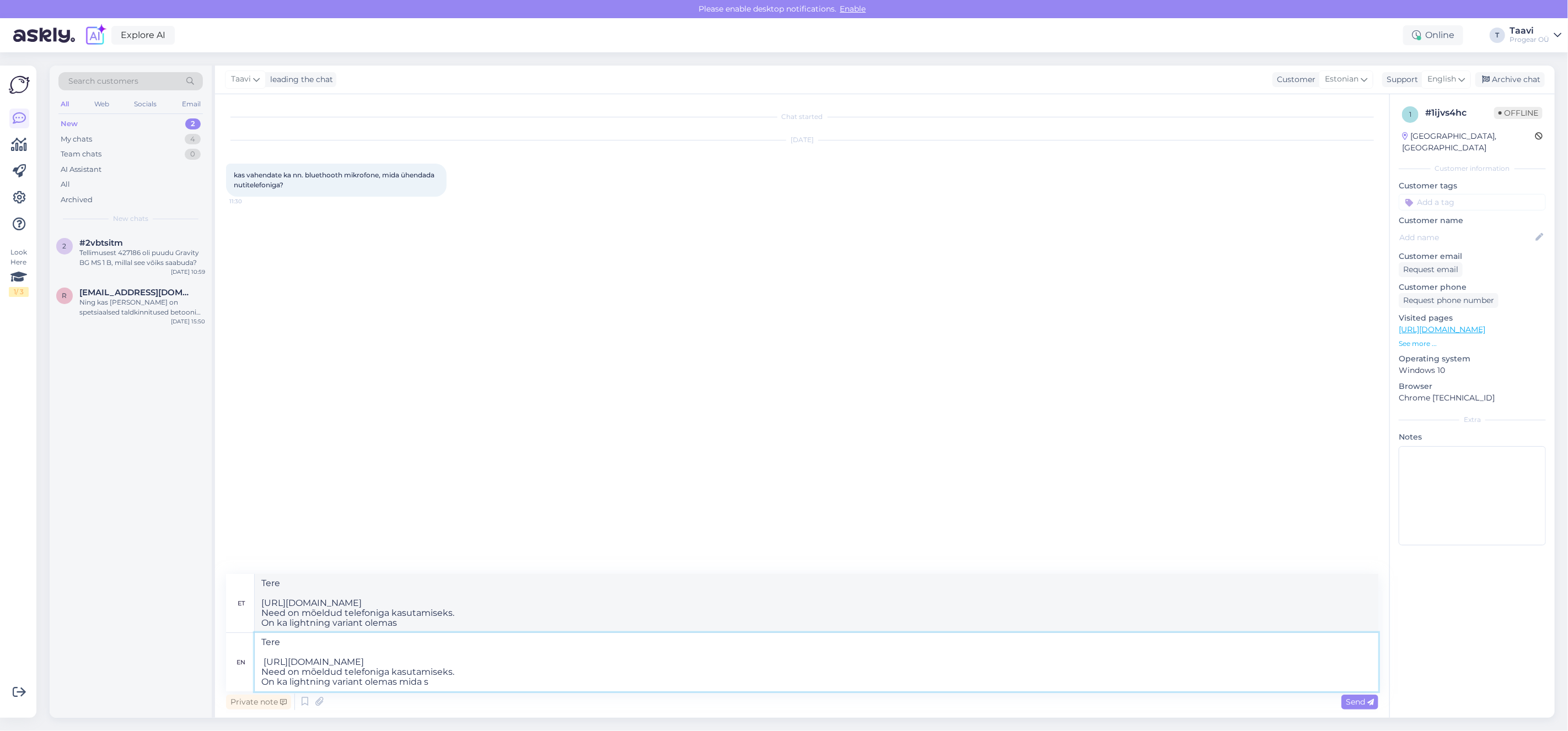
type textarea "Tere https://www.progear.ee/rode-wireless-micro-usb-c-black Need on mõeldud tel…"
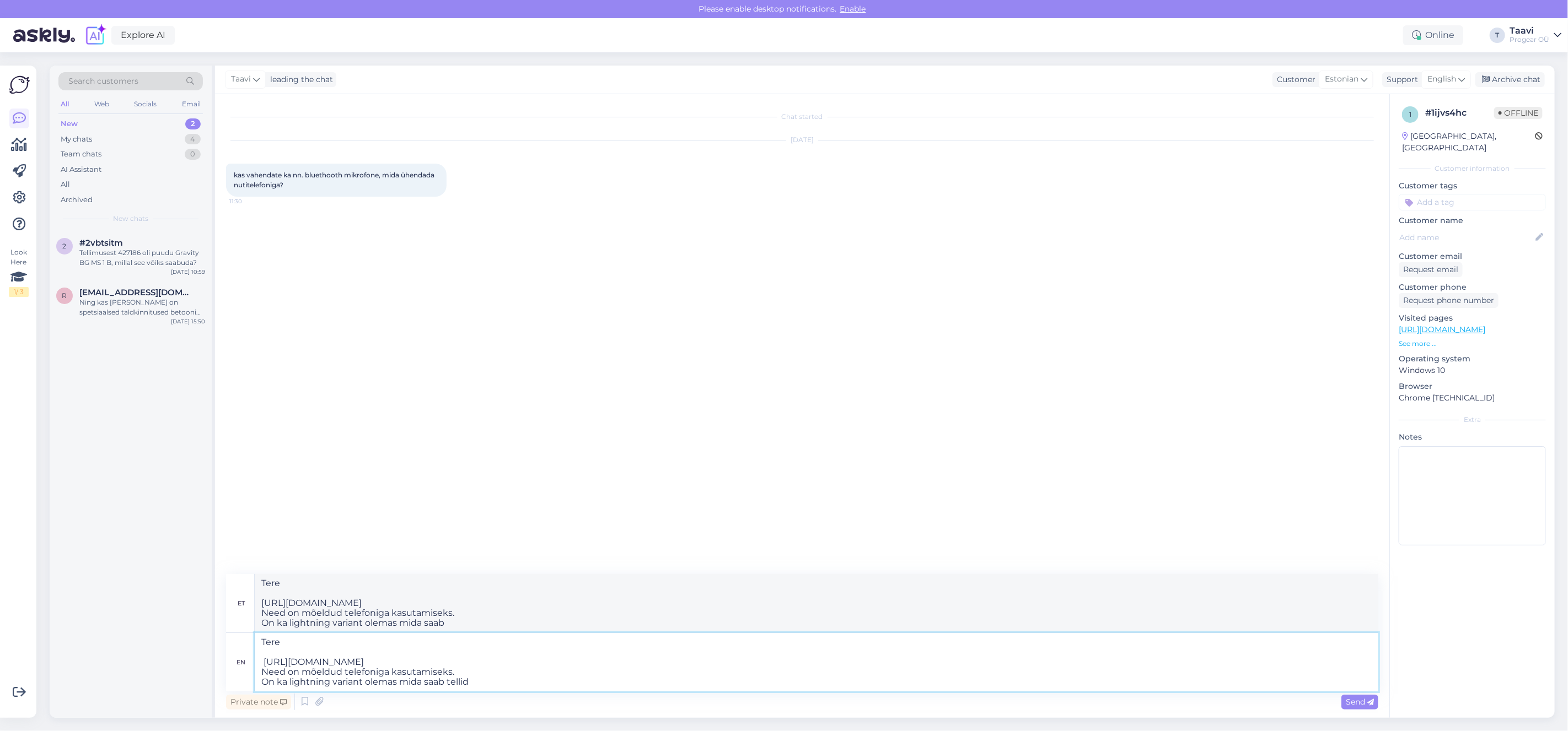
type textarea "Tere https://www.progear.ee/rode-wireless-micro-usb-c-black Need on mõeldud tel…"
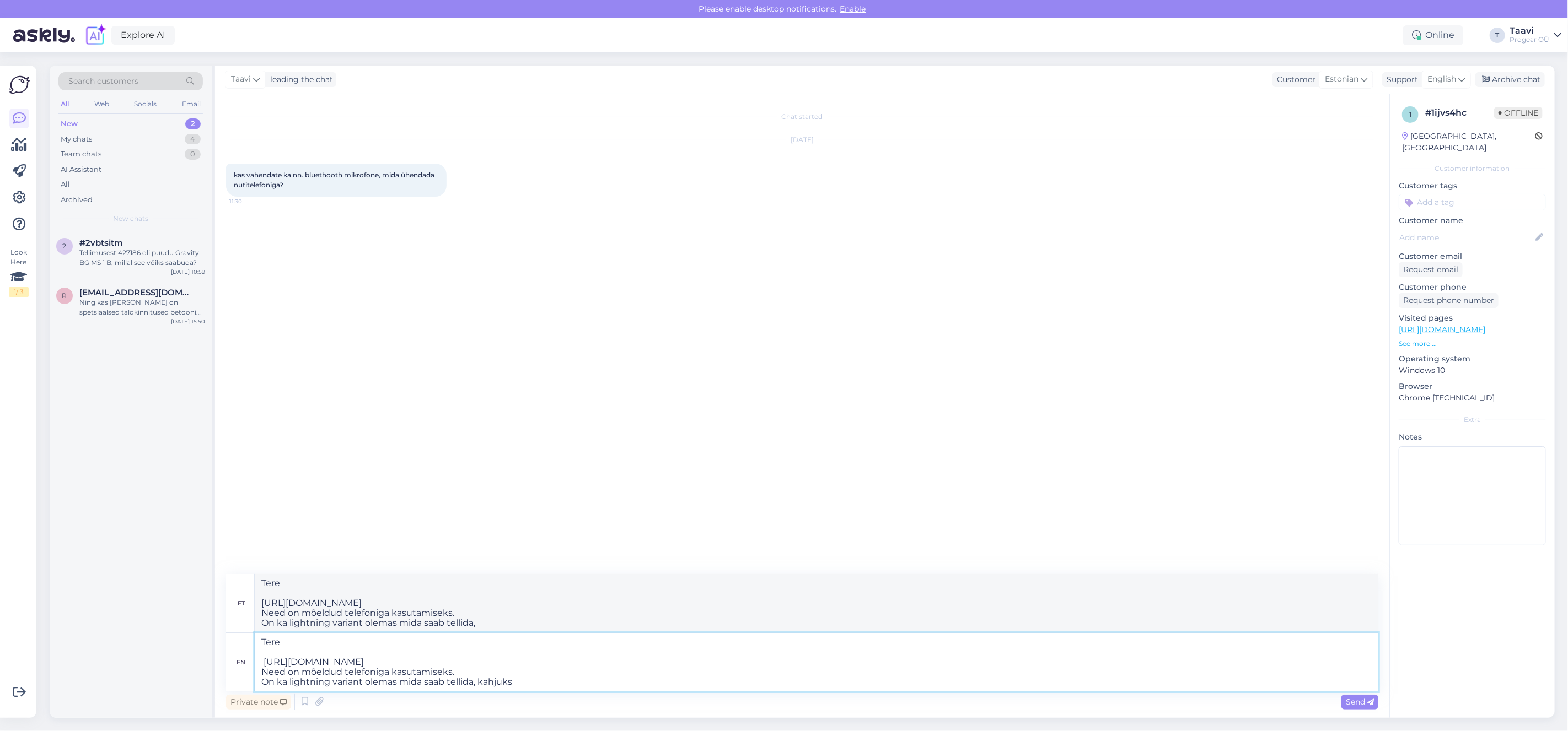
type textarea "Tere https://www.progear.ee/rode-wireless-micro-usb-c-black Need on mõeldud tel…"
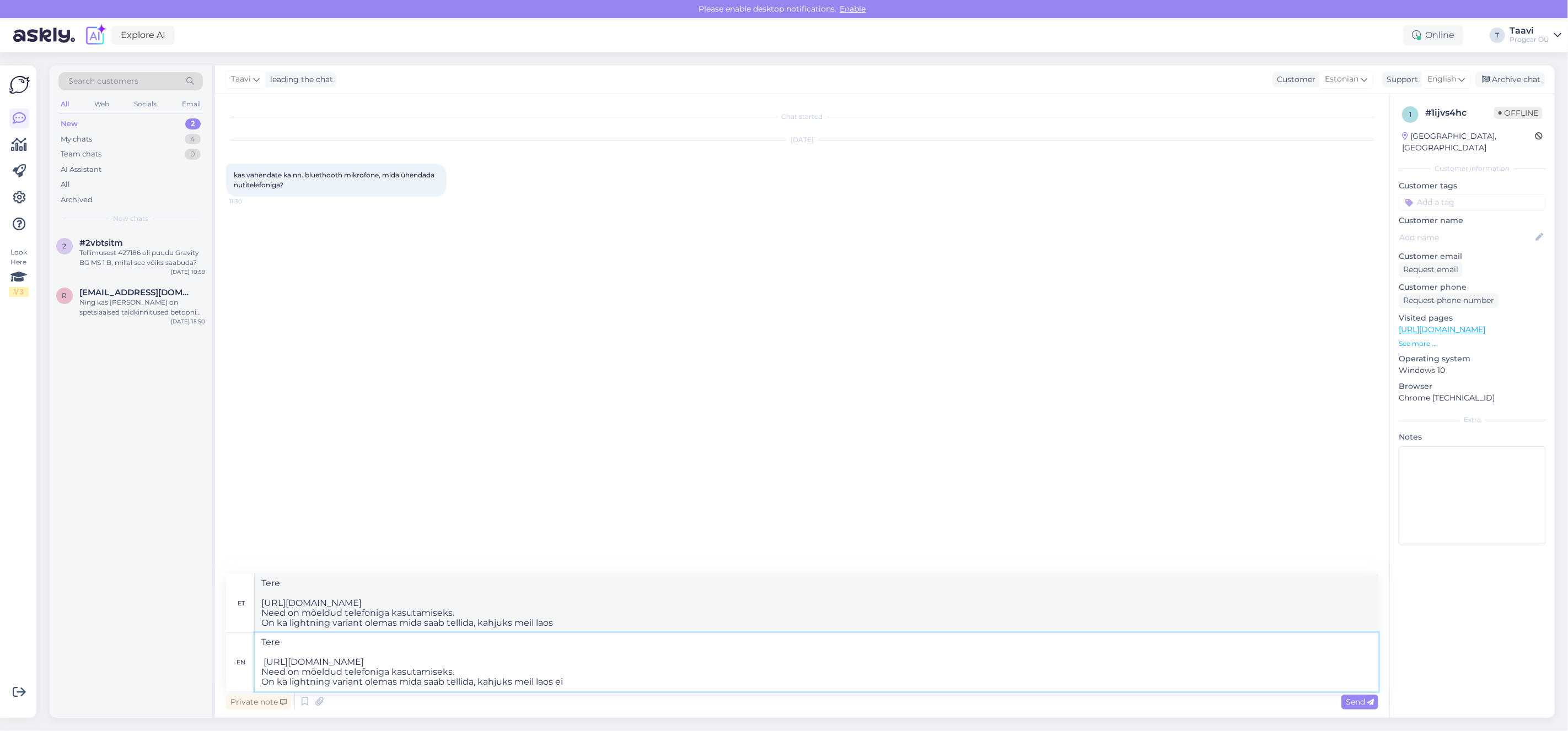
type textarea "Tere https://www.progear.ee/rode-wireless-micro-usb-c-black Need on mõeldud tel…"
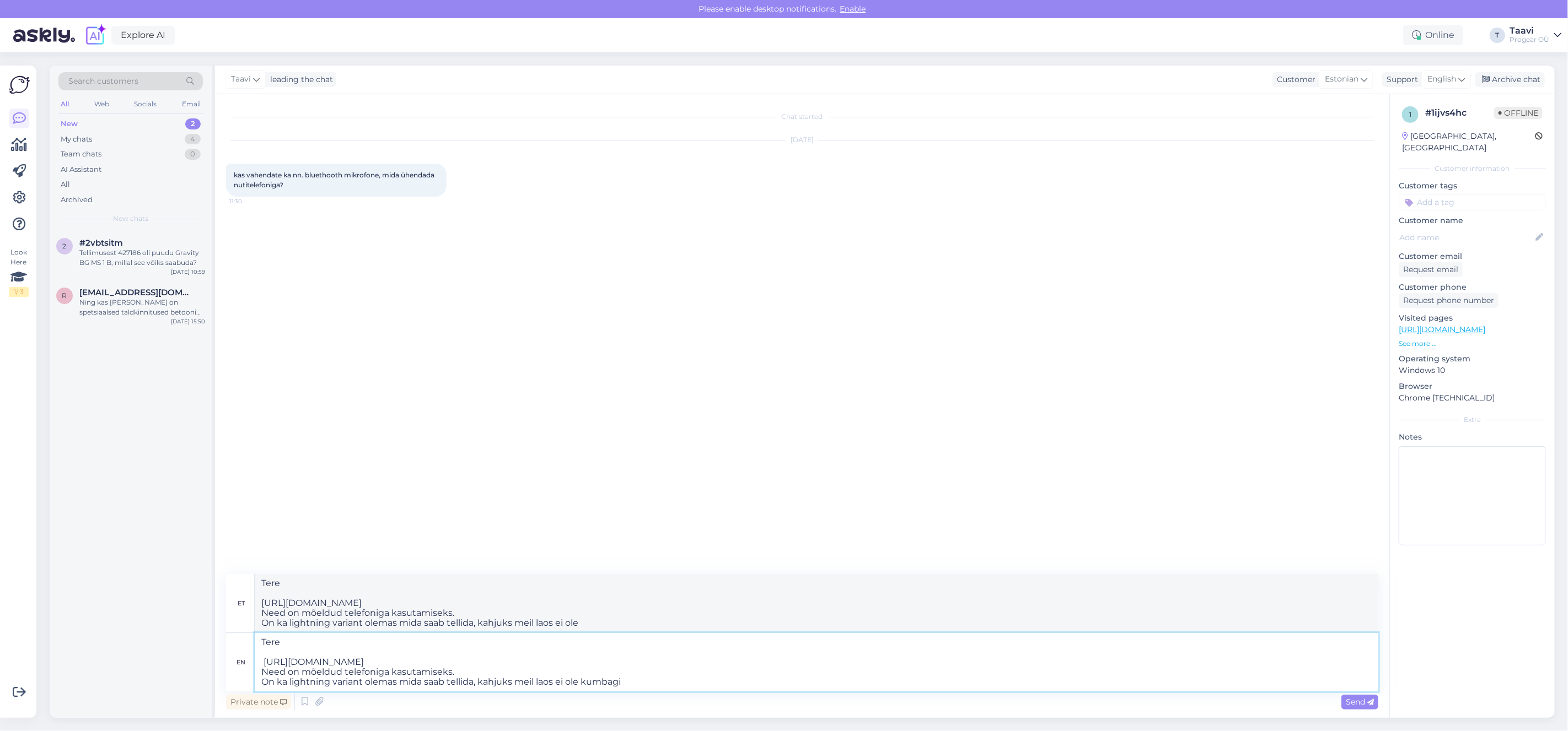
type textarea "Tere https://www.progear.ee/rode-wireless-micro-usb-c-black Need on mõeldud tel…"
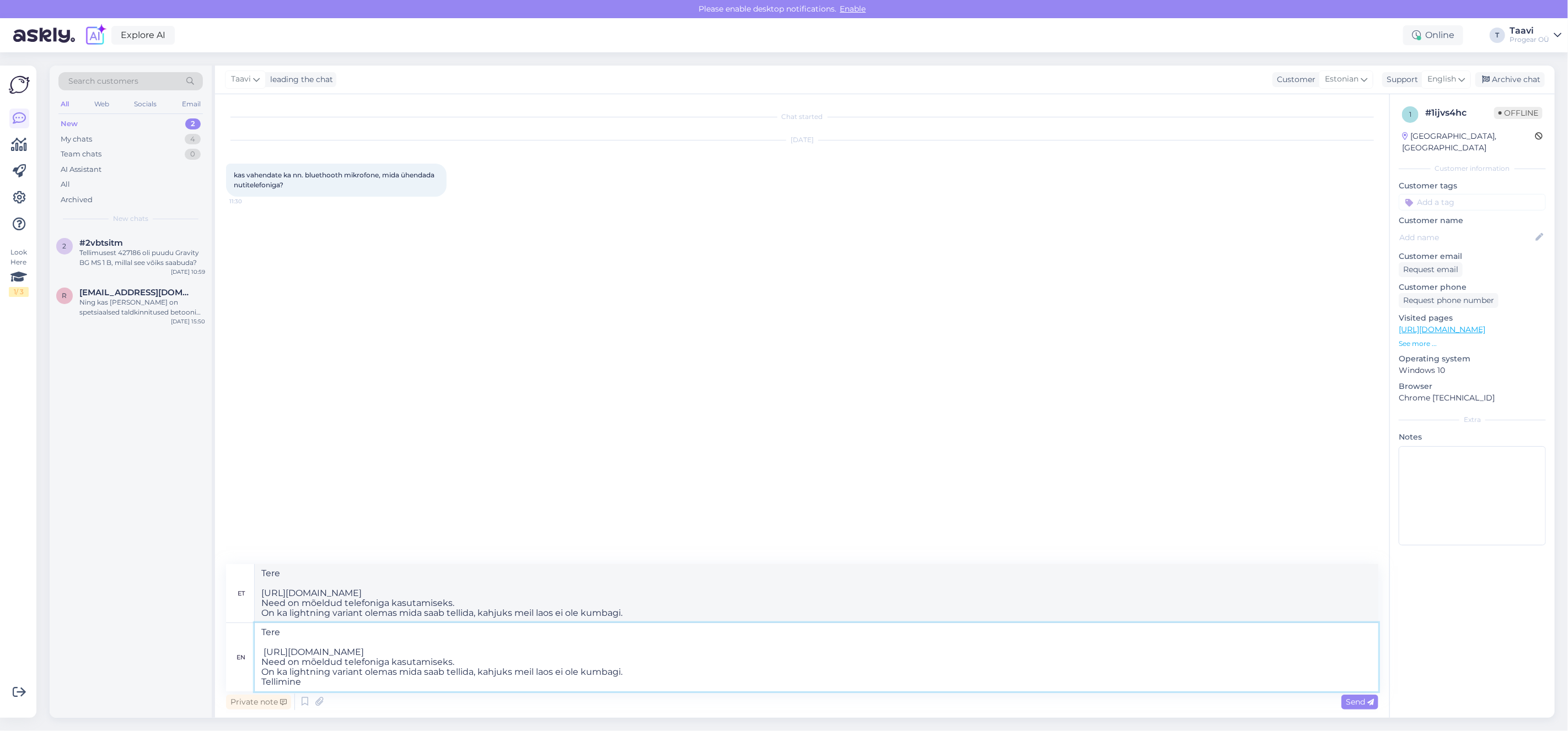
type textarea "Tere https://www.progear.ee/rode-wireless-micro-usb-c-black Need on mõeldud tel…"
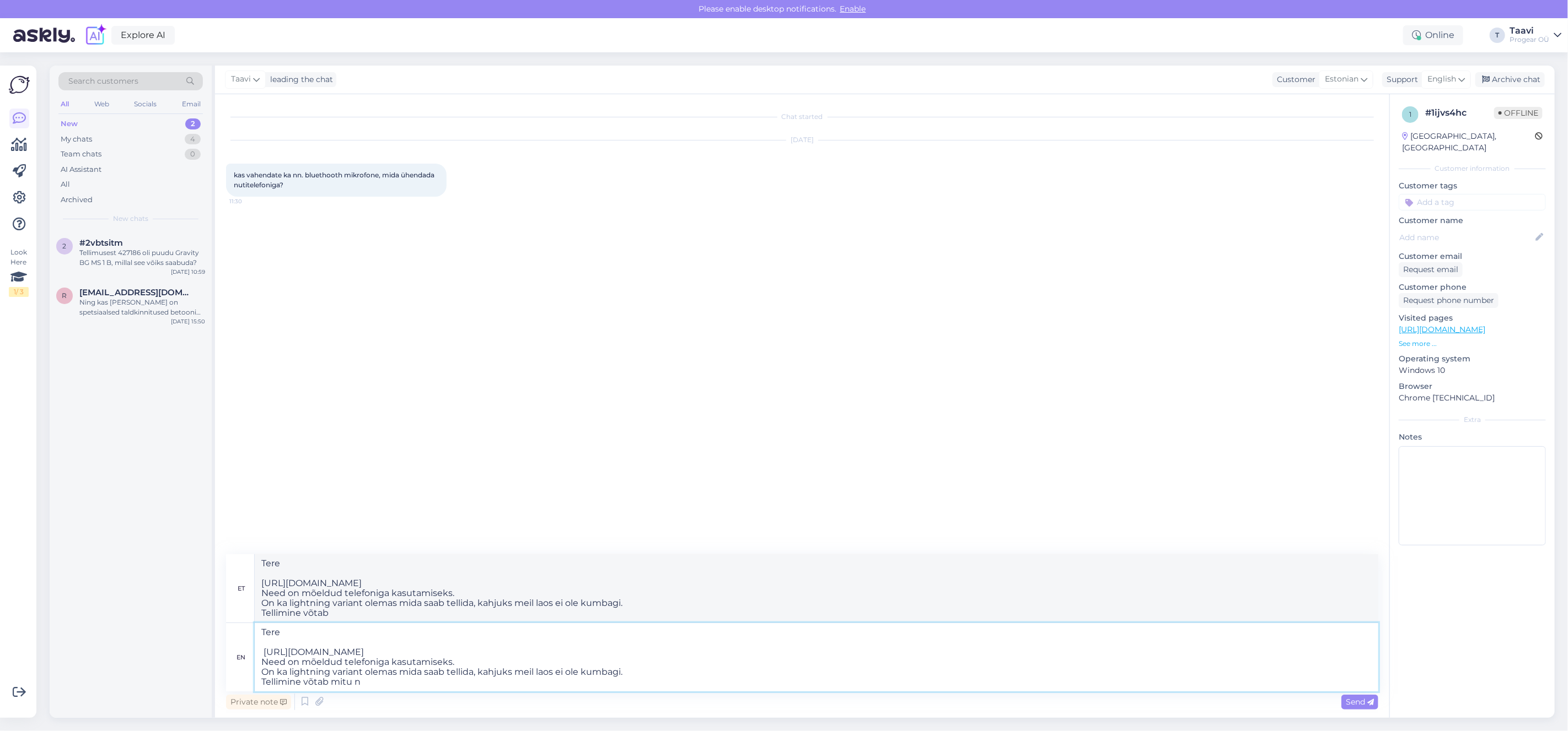
type textarea "Tere https://www.progear.ee/rode-wireless-micro-usb-c-black Need on mõeldud tel…"
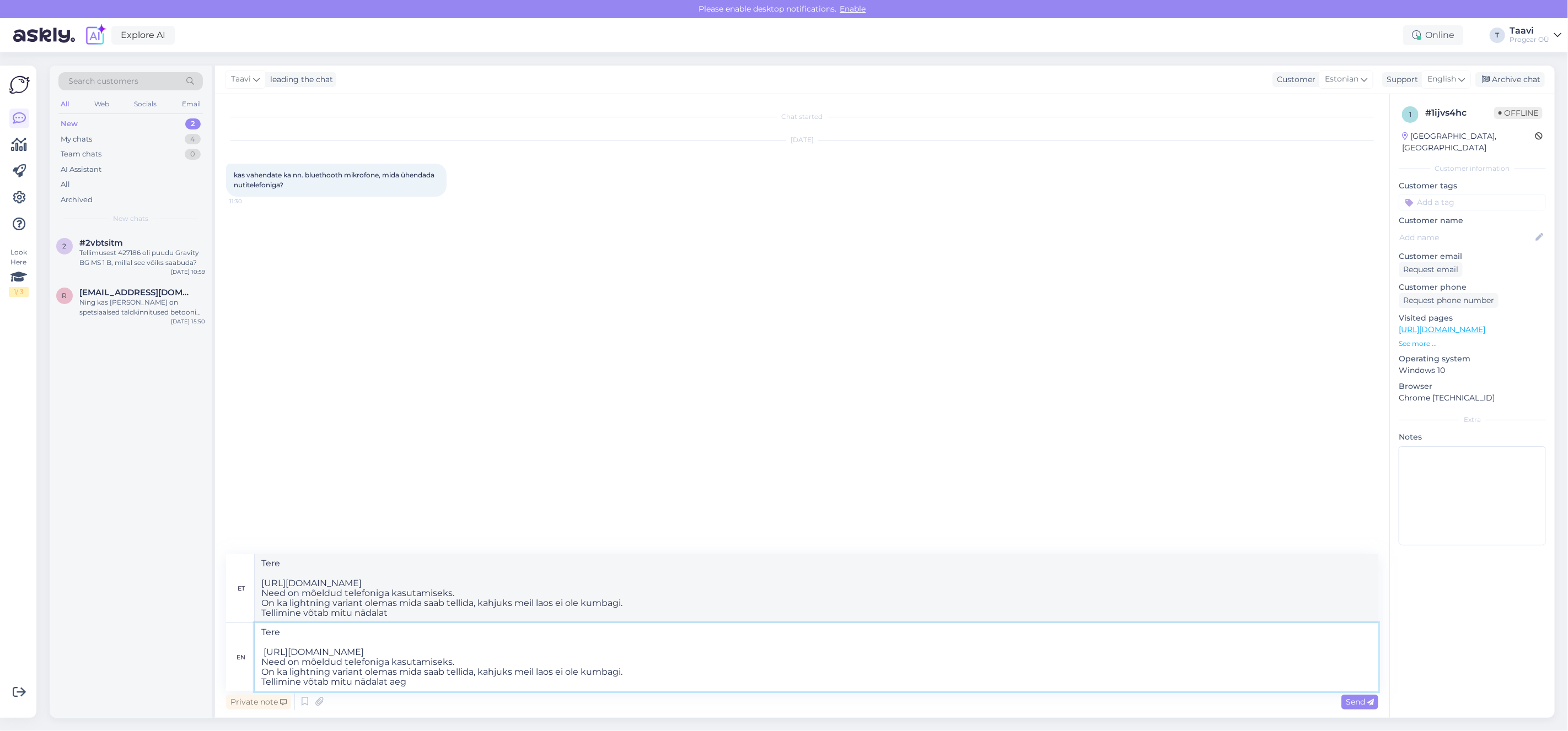
type textarea "Tere https://www.progear.ee/rode-wireless-micro-usb-c-black Need on mõeldud tel…"
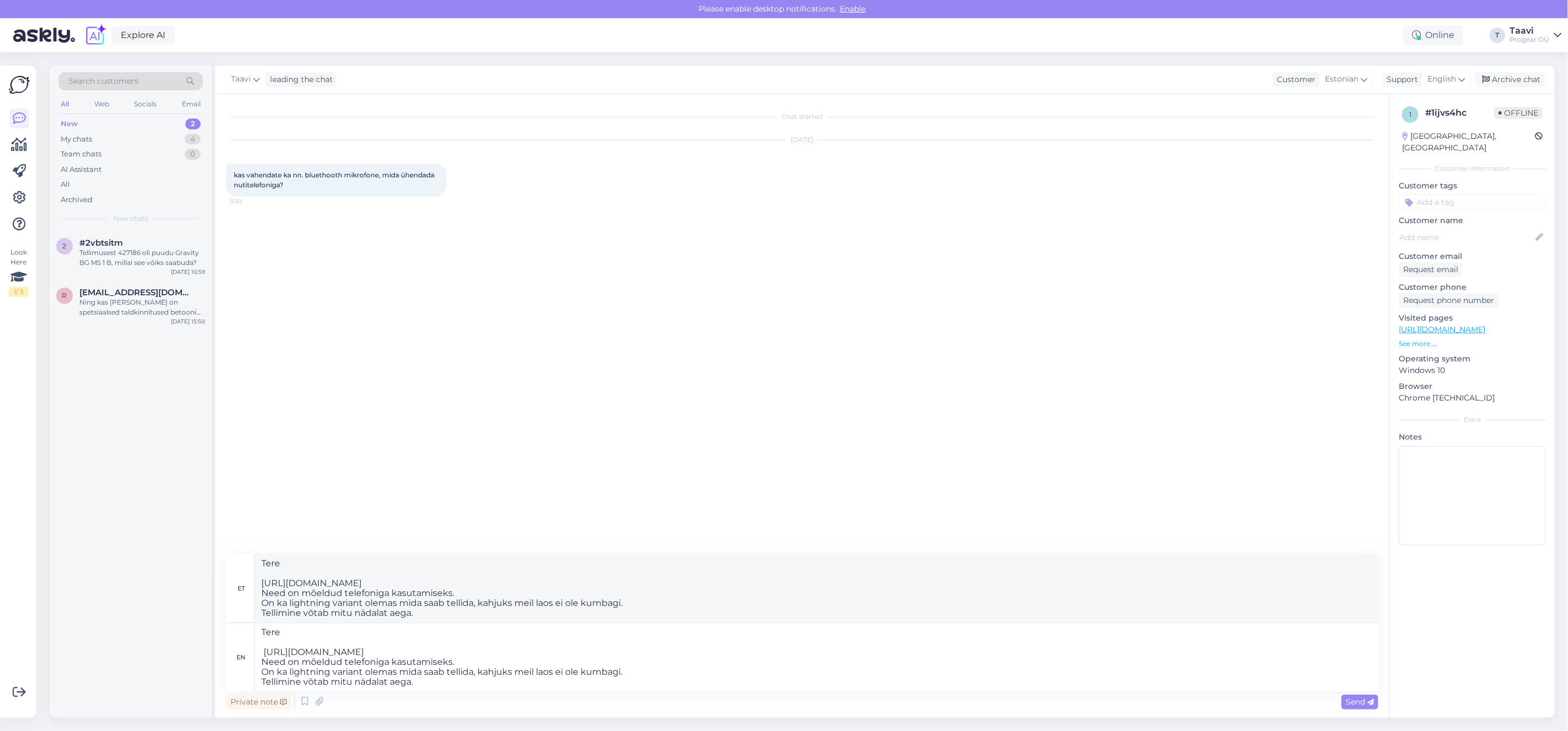
click at [1365, 698] on span "Send" at bounding box center [1359, 702] width 28 height 10
